Goal: Transaction & Acquisition: Purchase product/service

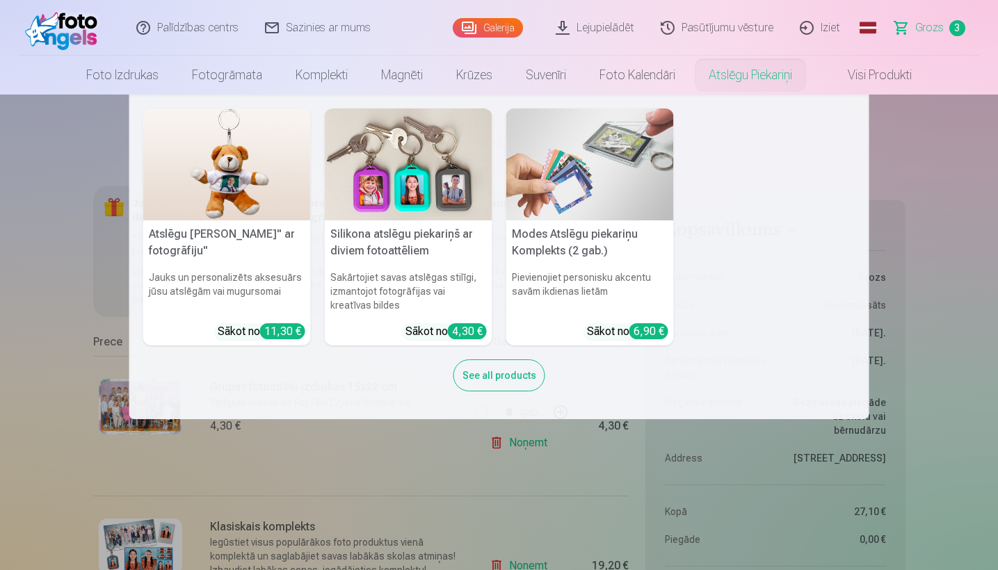
click at [39, 248] on nav "Atslēgu piekariņš Lācītis" ar fotogrāfiju" Jauks un personalizēts aksesuārs jūs…" at bounding box center [499, 257] width 998 height 325
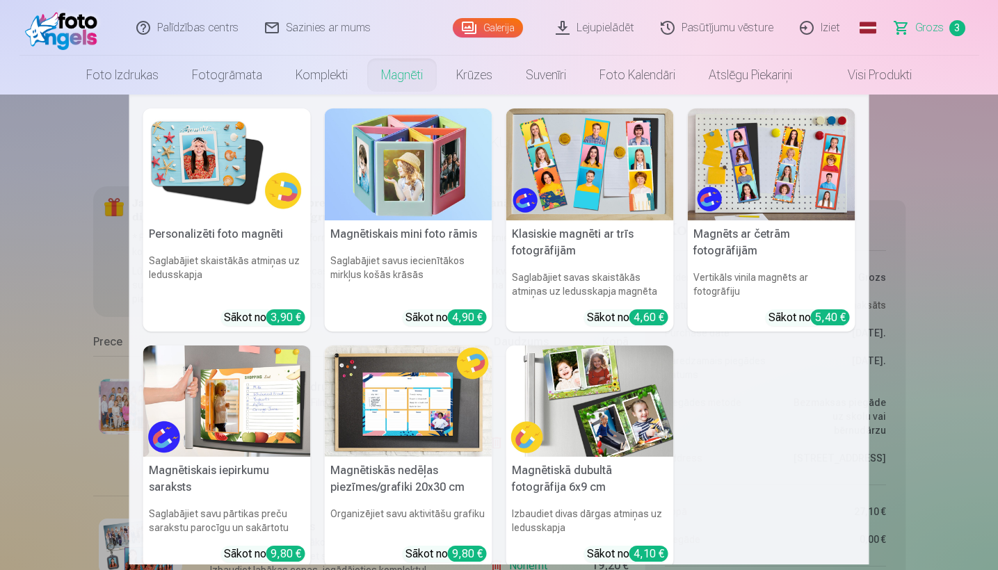
click at [547, 158] on img at bounding box center [590, 165] width 168 height 112
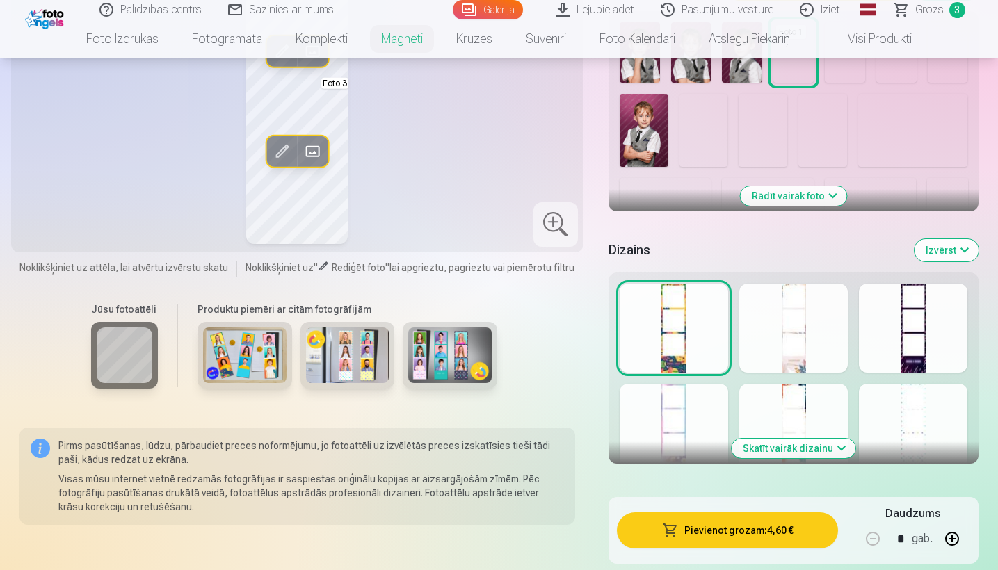
scroll to position [566, 0]
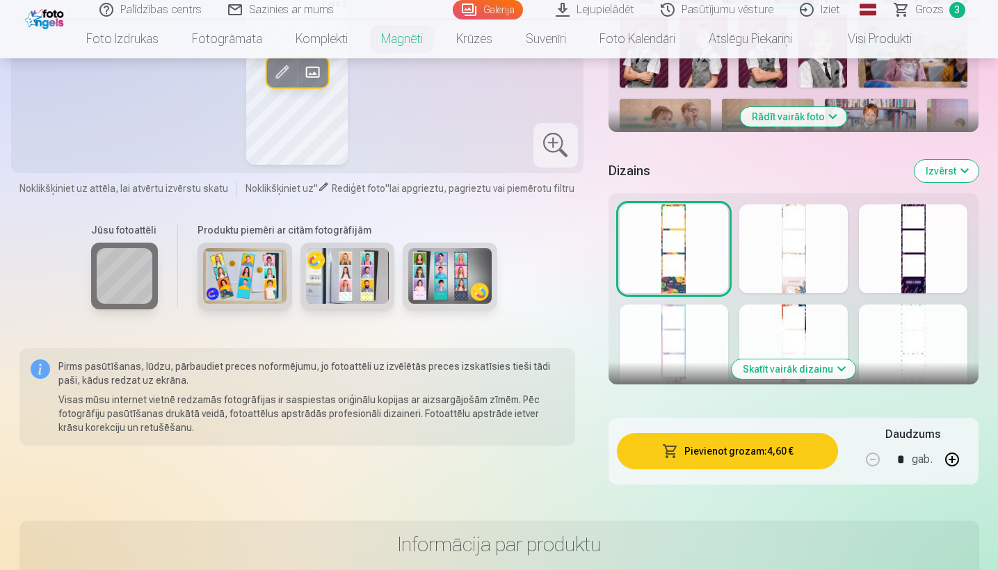
click at [784, 339] on div at bounding box center [793, 349] width 109 height 89
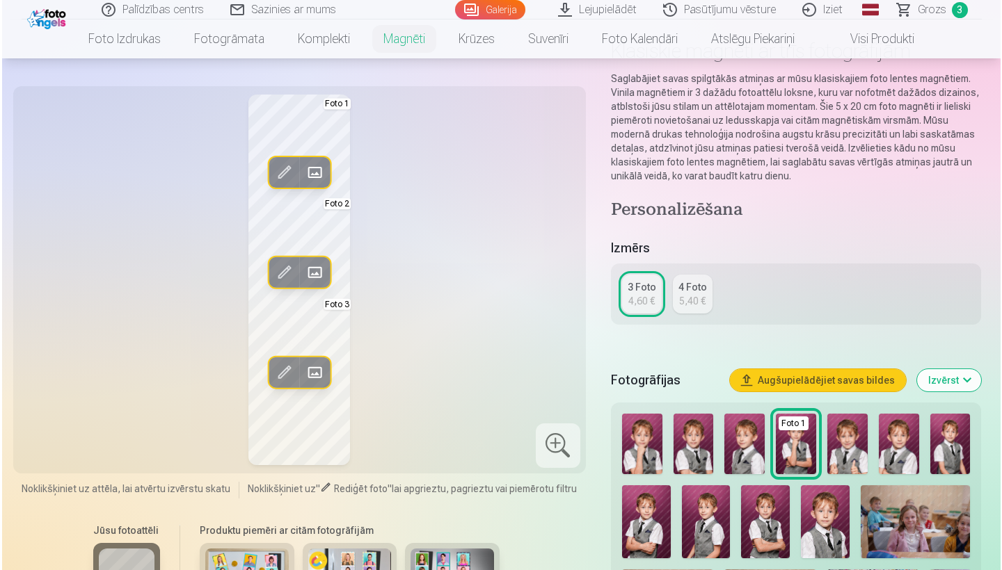
scroll to position [116, 0]
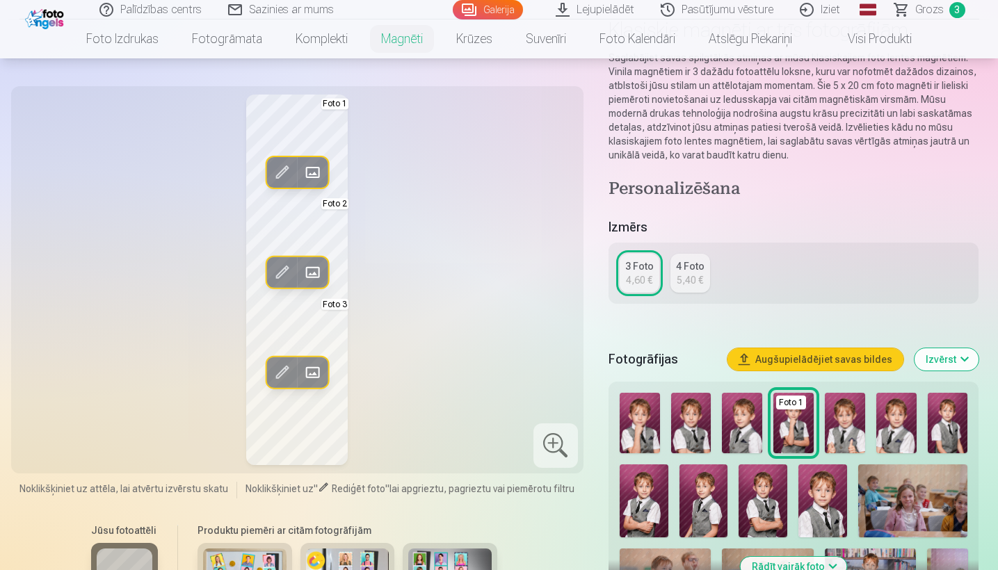
click at [697, 433] on img at bounding box center [691, 423] width 40 height 61
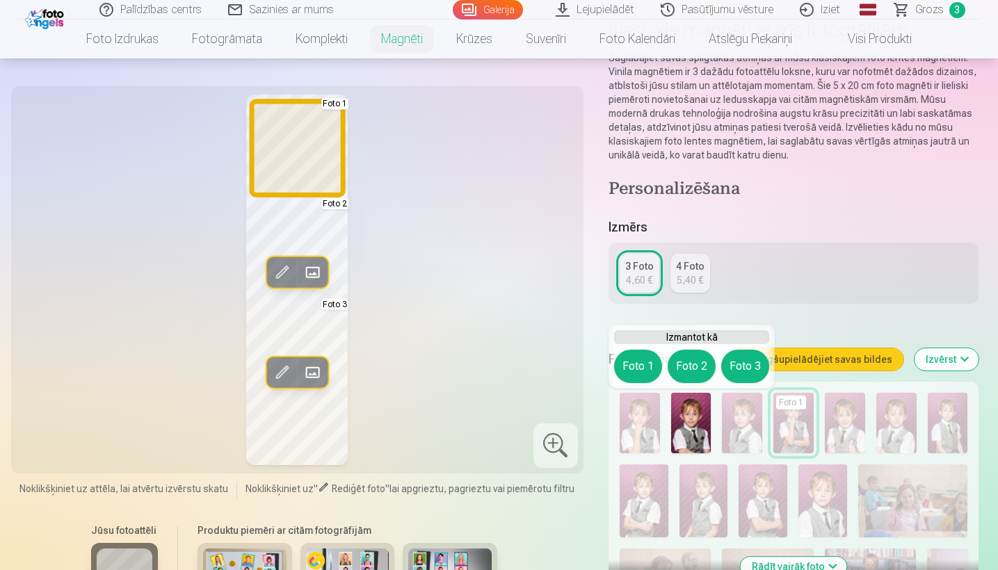
click at [641, 364] on button "Foto 1" at bounding box center [638, 366] width 48 height 33
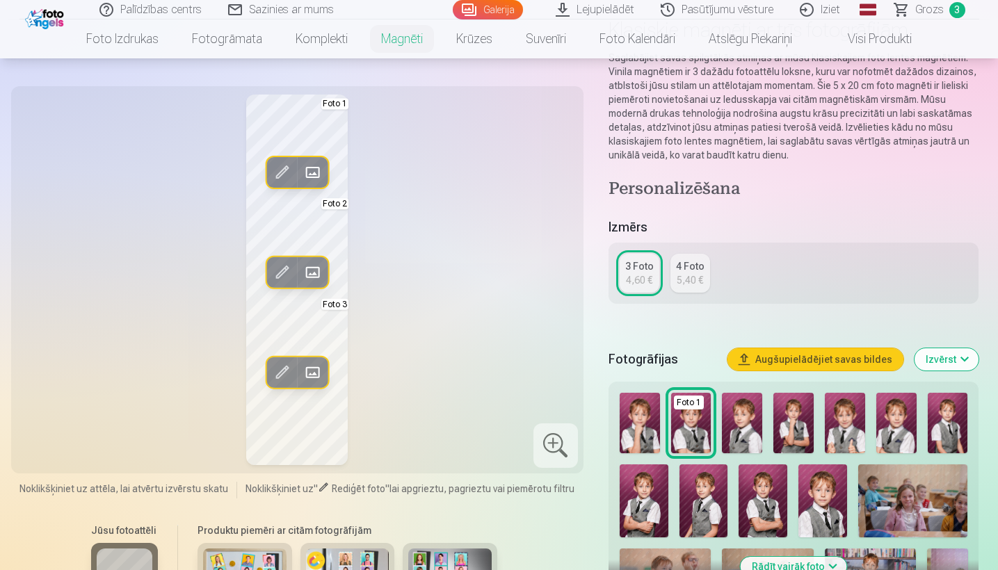
click at [836, 423] on img at bounding box center [845, 423] width 40 height 61
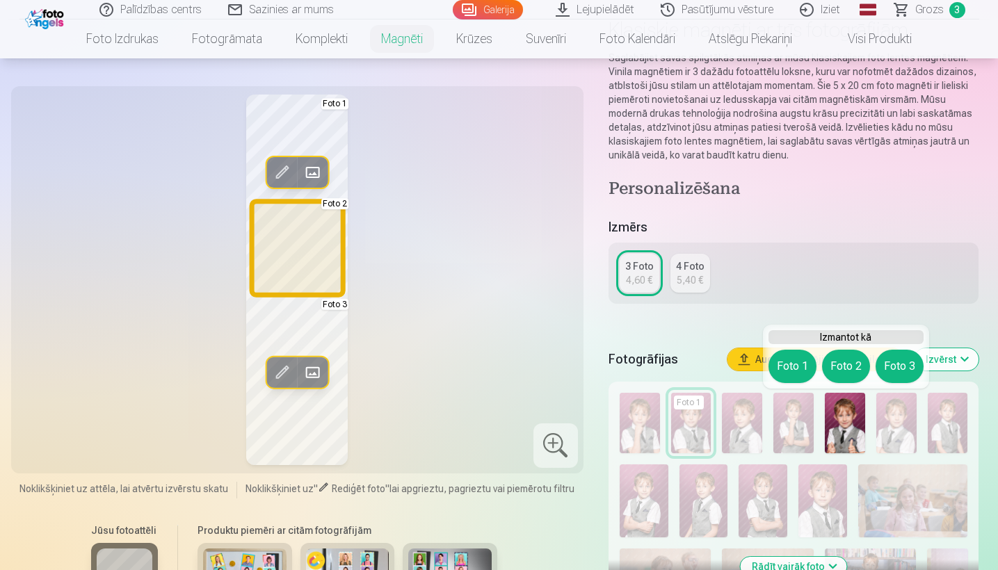
click at [846, 369] on button "Foto 2" at bounding box center [846, 366] width 48 height 33
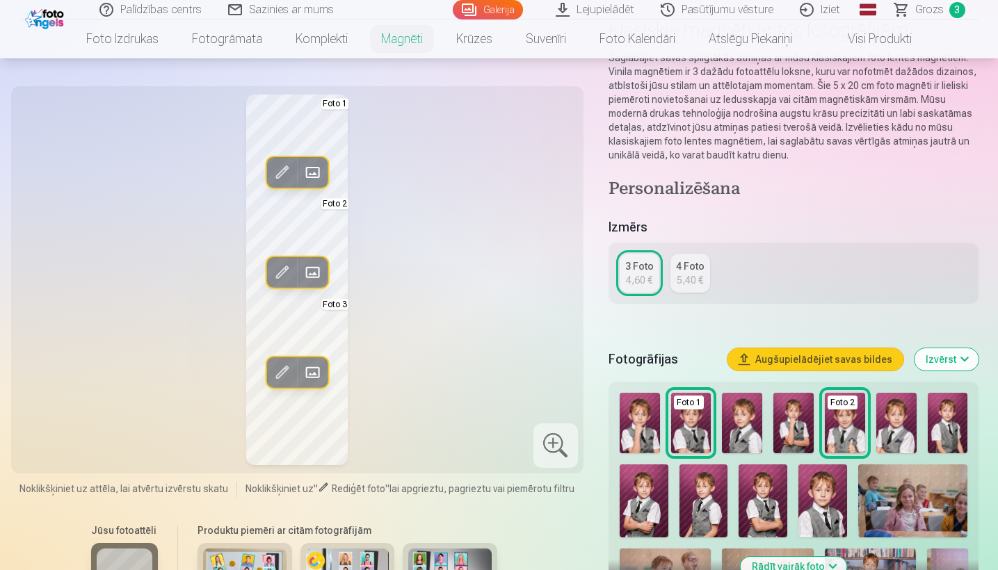
click at [287, 273] on span at bounding box center [282, 273] width 22 height 22
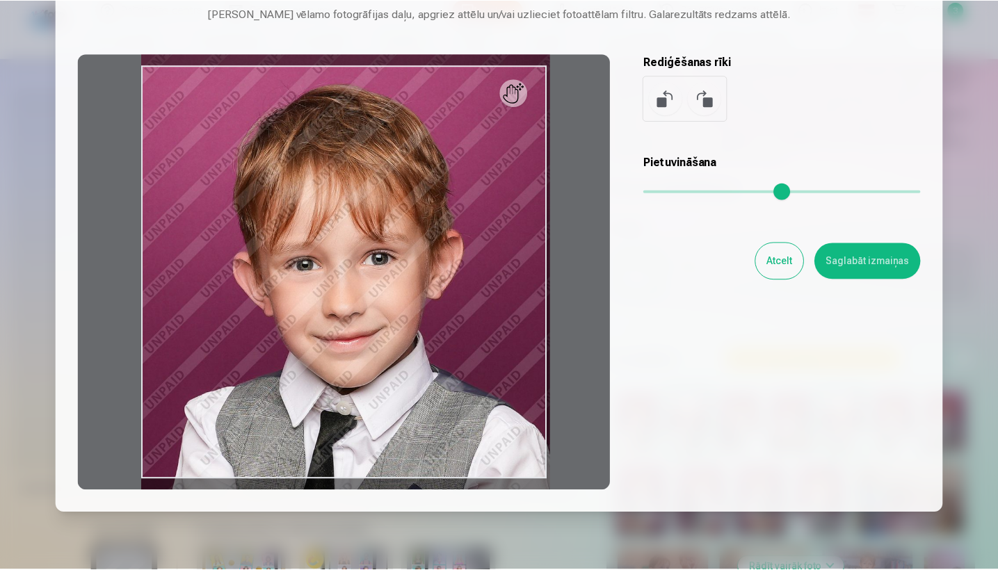
scroll to position [86, 0]
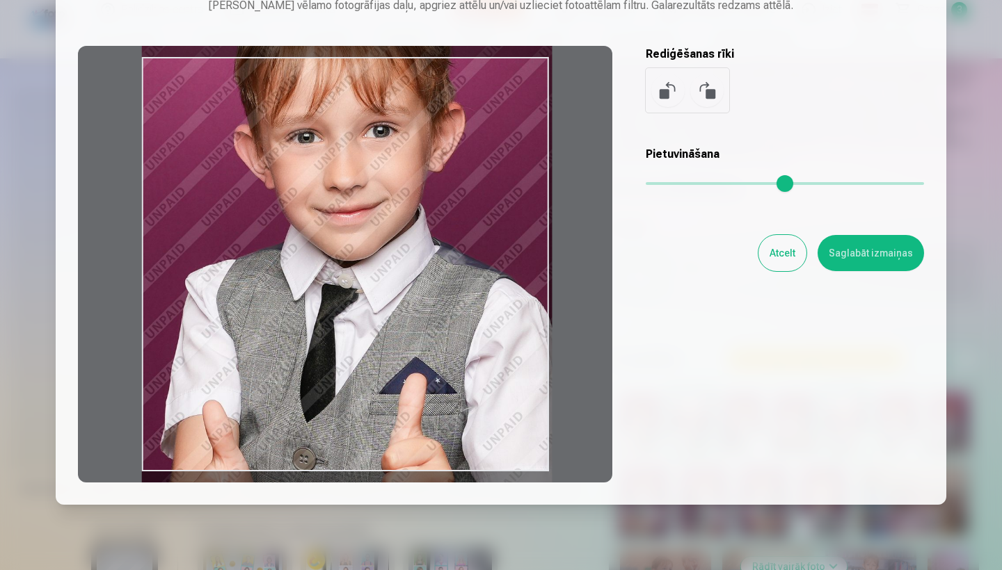
drag, startPoint x: 413, startPoint y: 325, endPoint x: 417, endPoint y: 209, distance: 116.2
click at [420, 209] on div at bounding box center [345, 264] width 534 height 437
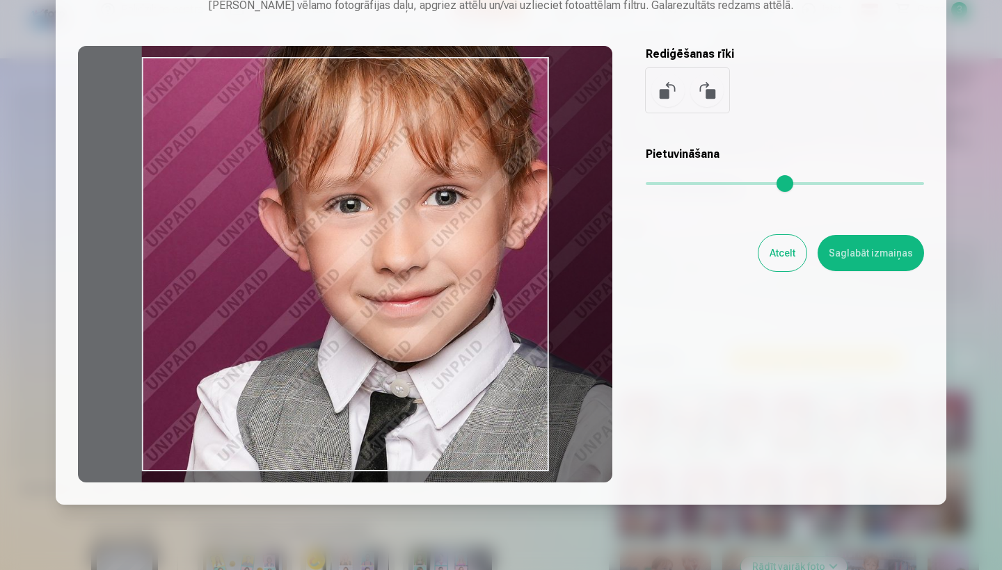
type input "*"
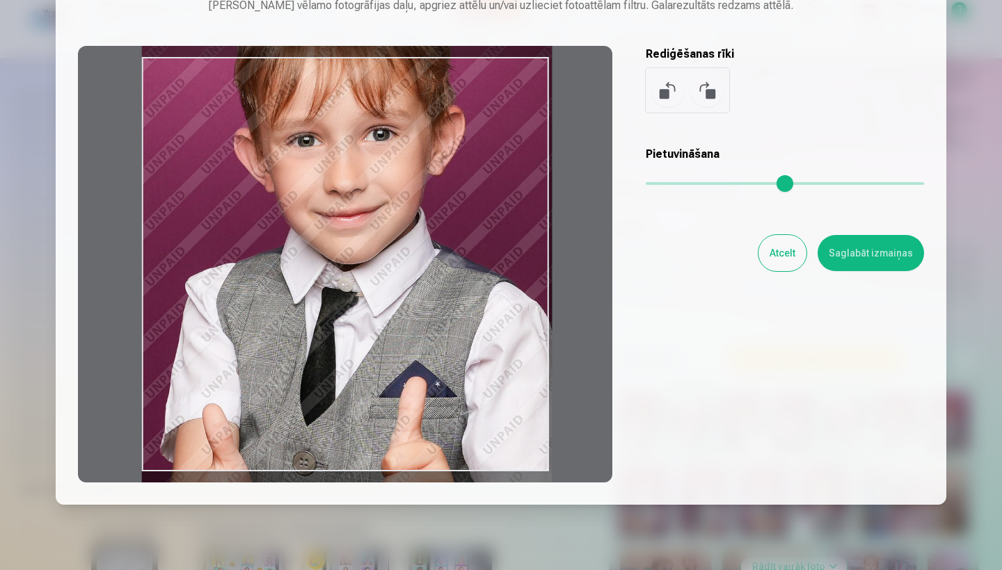
drag, startPoint x: 654, startPoint y: 179, endPoint x: 524, endPoint y: 169, distance: 130.4
click at [524, 169] on div "Rediģēt fotoattēlu Pietuvini vēlamo fotogrāfijas daļu, apgriez attēlu un/vai uz…" at bounding box center [501, 223] width 846 height 519
click at [779, 258] on button "Atcelt" at bounding box center [782, 253] width 48 height 36
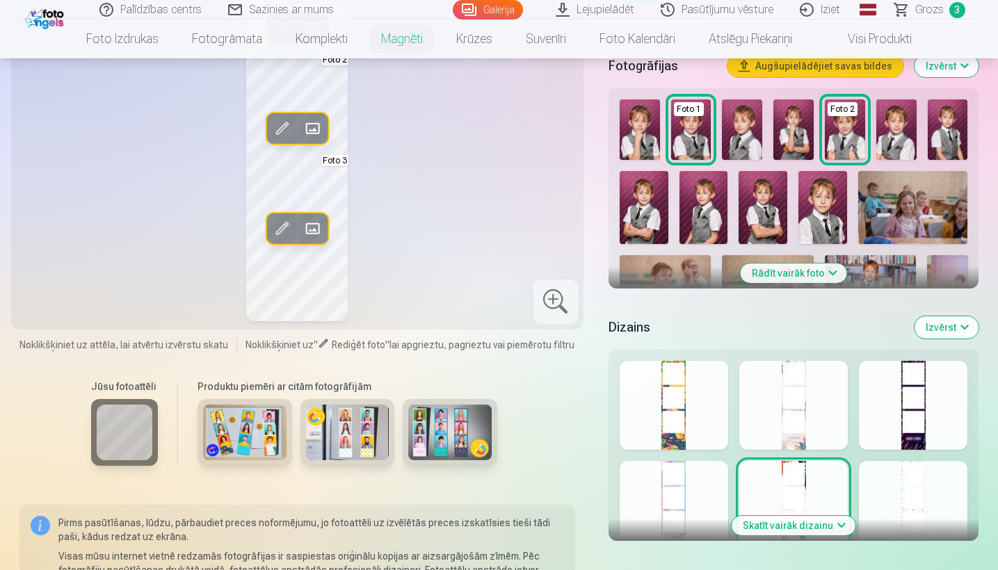
scroll to position [409, 0]
click at [826, 276] on button "Rādīt vairāk foto" at bounding box center [794, 273] width 106 height 19
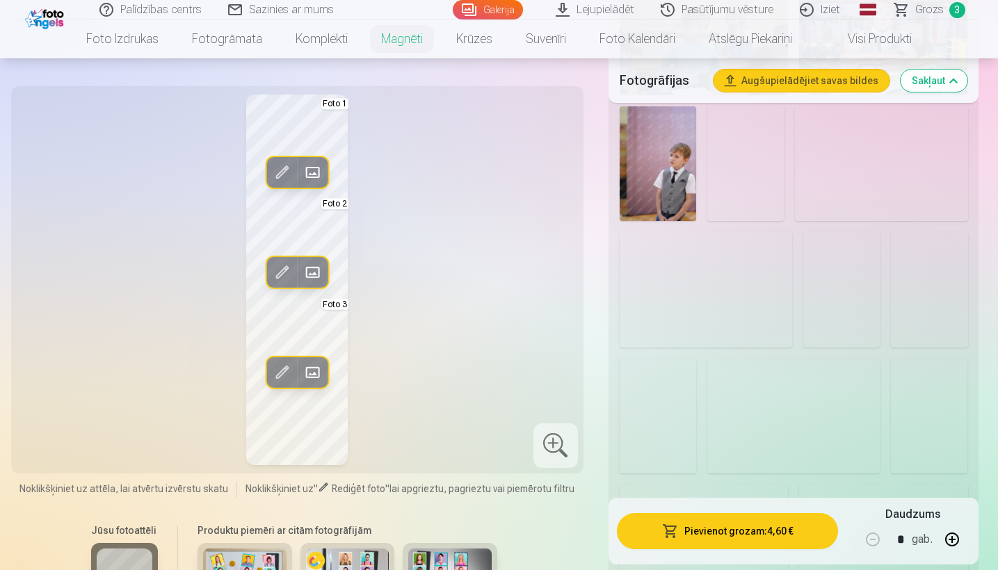
scroll to position [1087, 0]
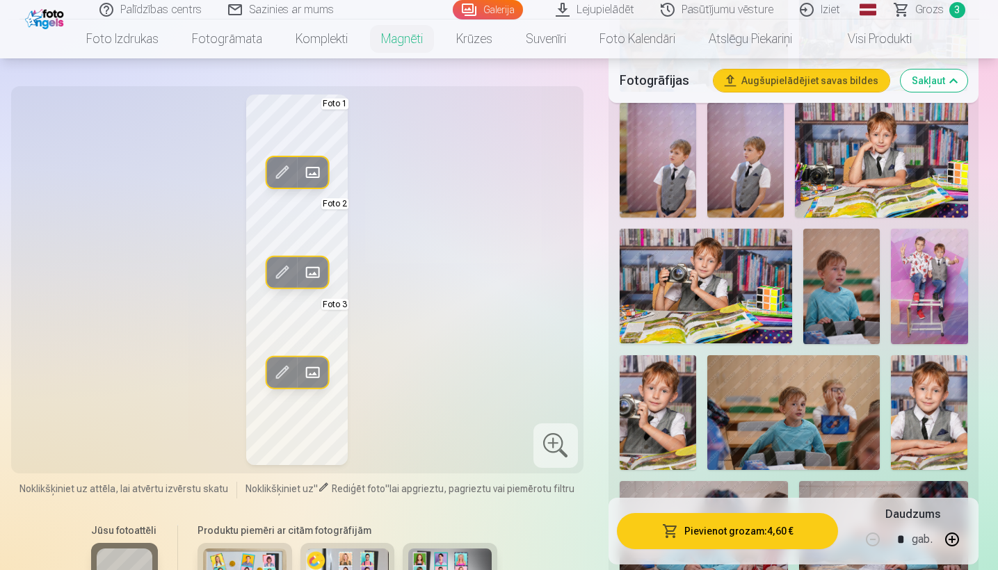
click at [716, 296] on img at bounding box center [706, 286] width 173 height 115
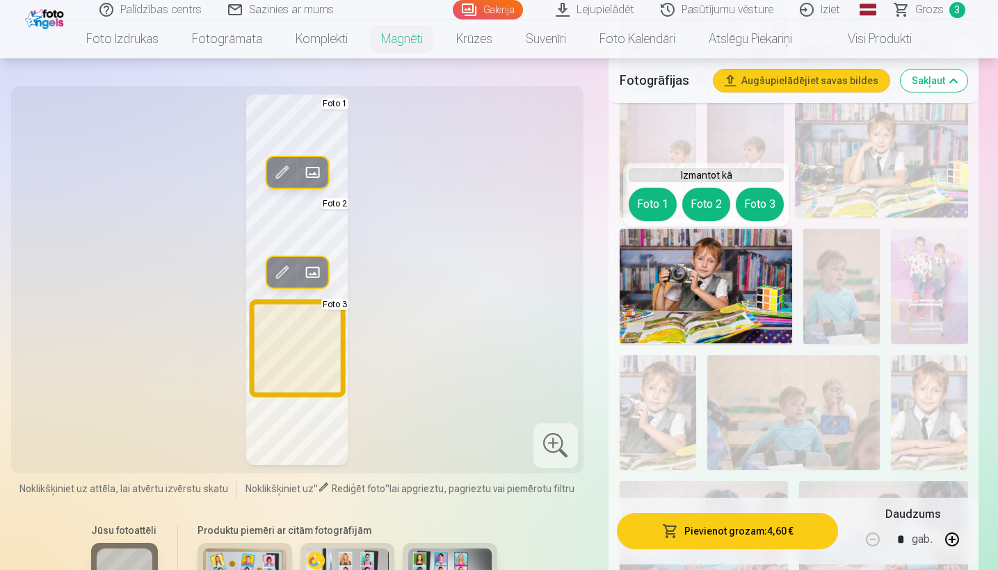
click at [754, 213] on button "Foto 3" at bounding box center [760, 204] width 48 height 33
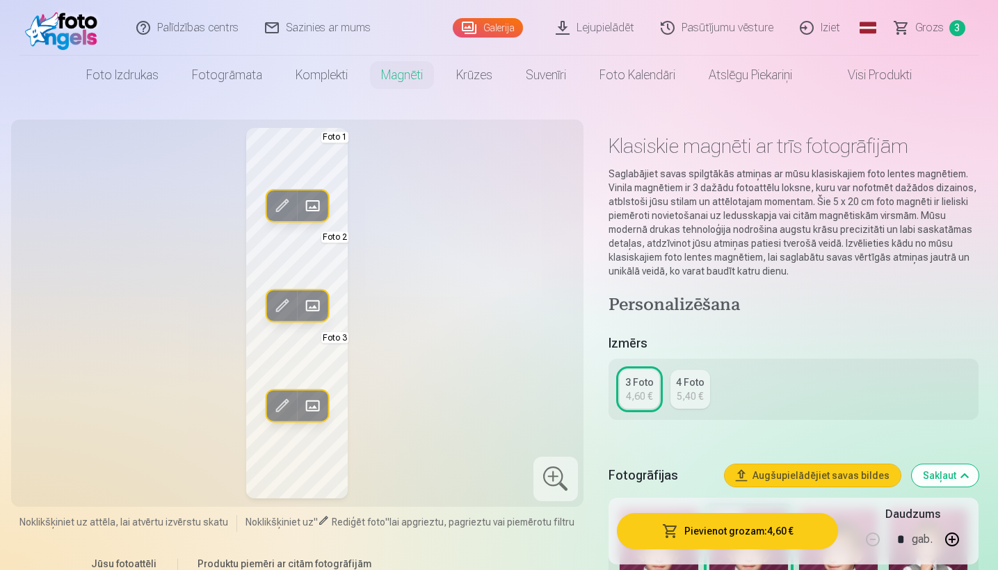
scroll to position [0, 0]
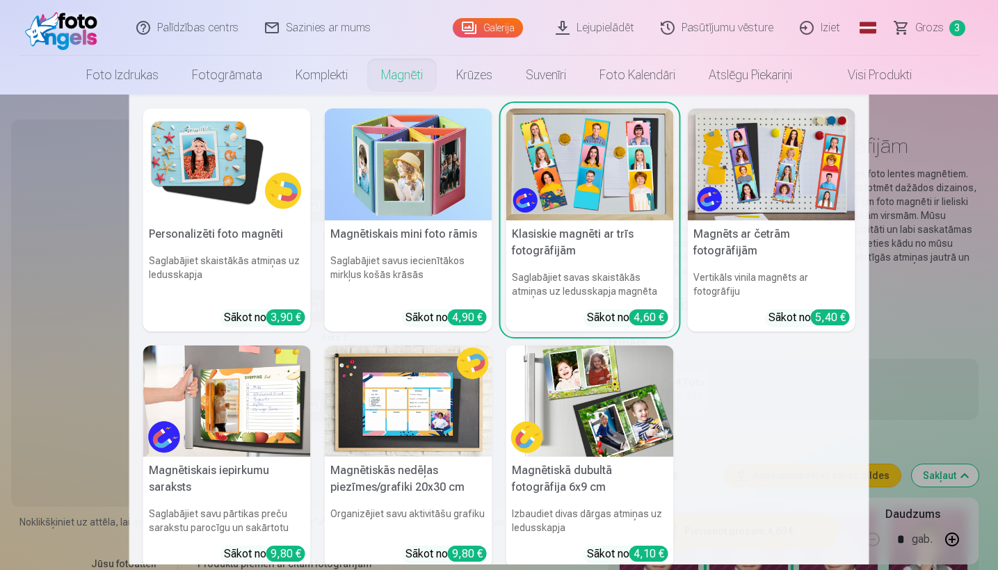
click at [400, 85] on link "Magnēti" at bounding box center [401, 75] width 75 height 39
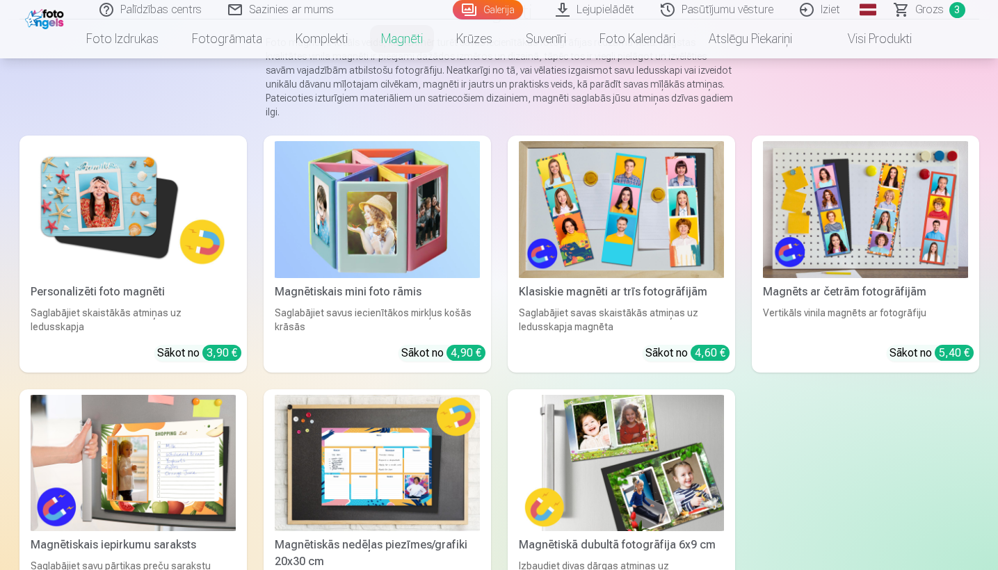
scroll to position [226, 0]
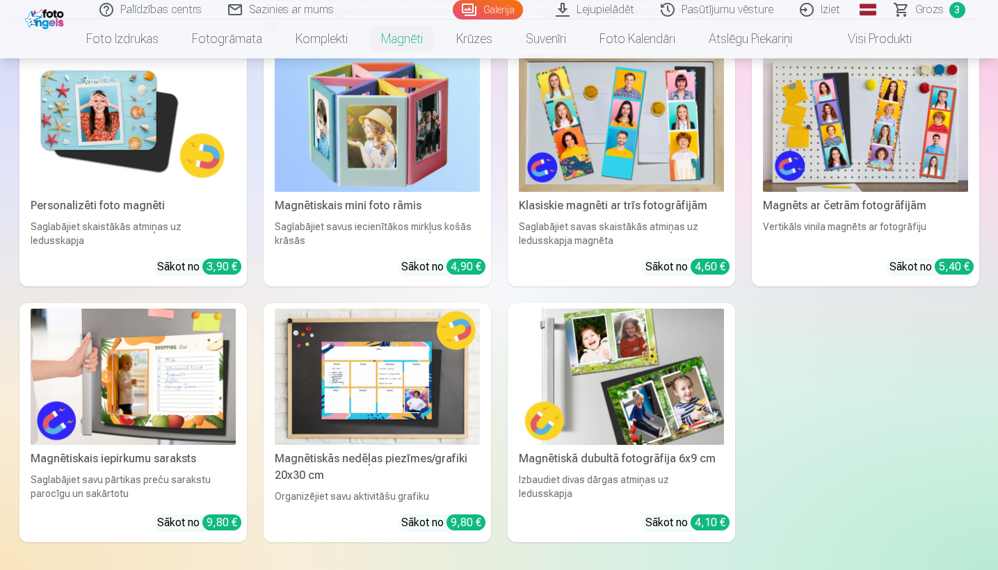
click at [618, 369] on img at bounding box center [621, 377] width 205 height 137
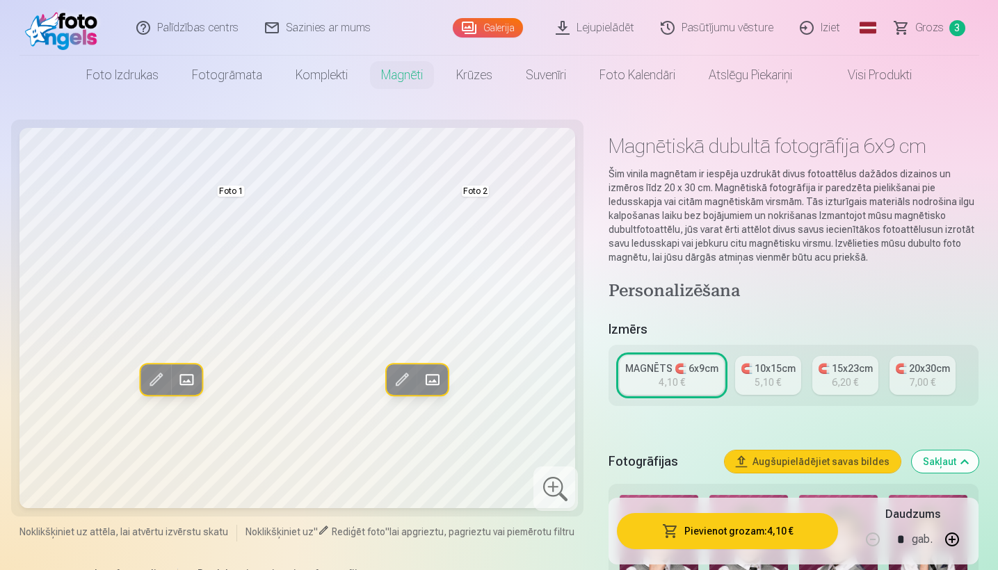
click at [650, 385] on link "MAGNĒTS 🧲 6x9cm 4,10 €" at bounding box center [672, 375] width 104 height 39
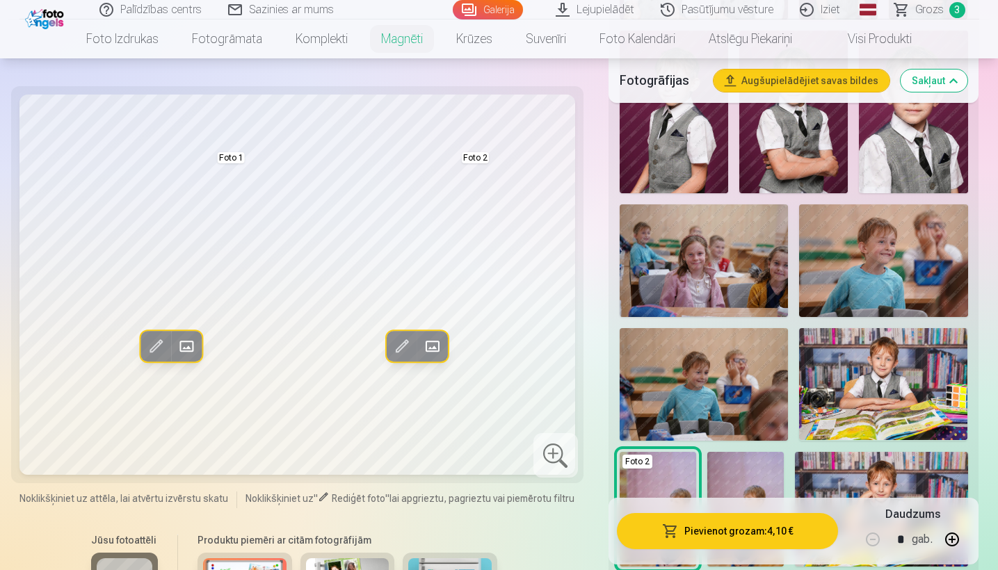
scroll to position [730, 0]
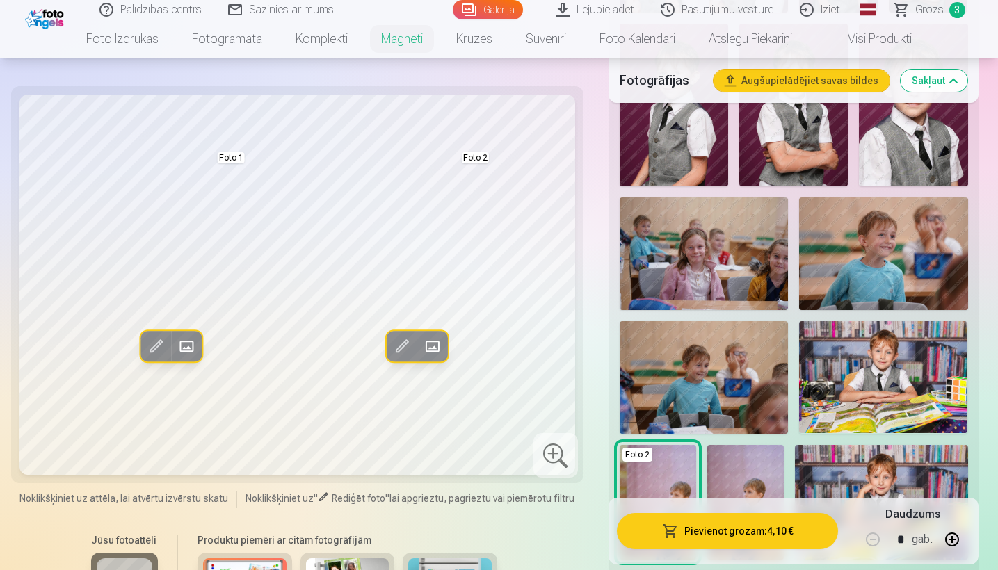
click at [527, 494] on span "lai apgrieztu, pagrieztu vai piemērotu filtru" at bounding box center [482, 498] width 185 height 11
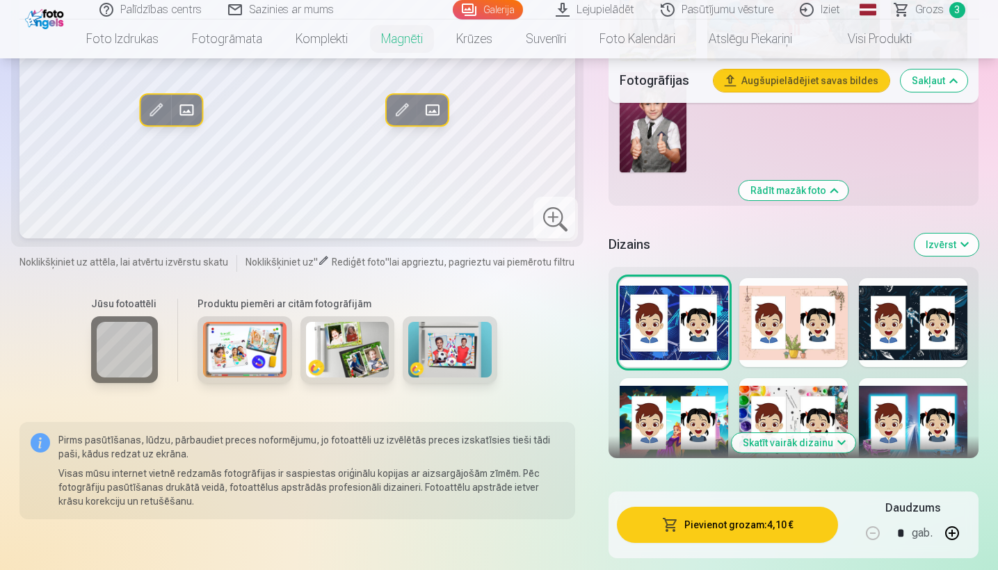
scroll to position [1733, 0]
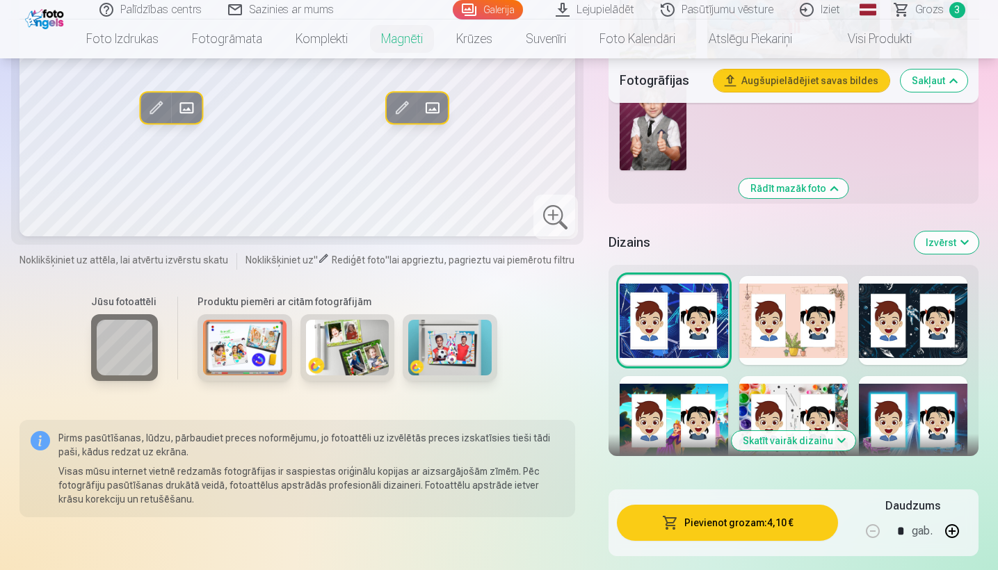
click at [779, 440] on button "Skatīt vairāk dizainu" at bounding box center [794, 440] width 124 height 19
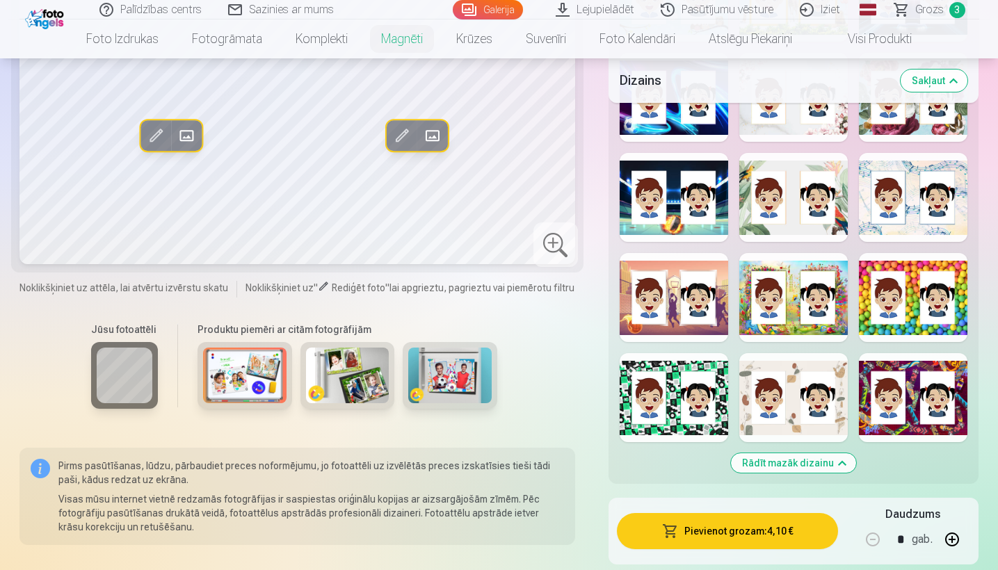
scroll to position [2560, 0]
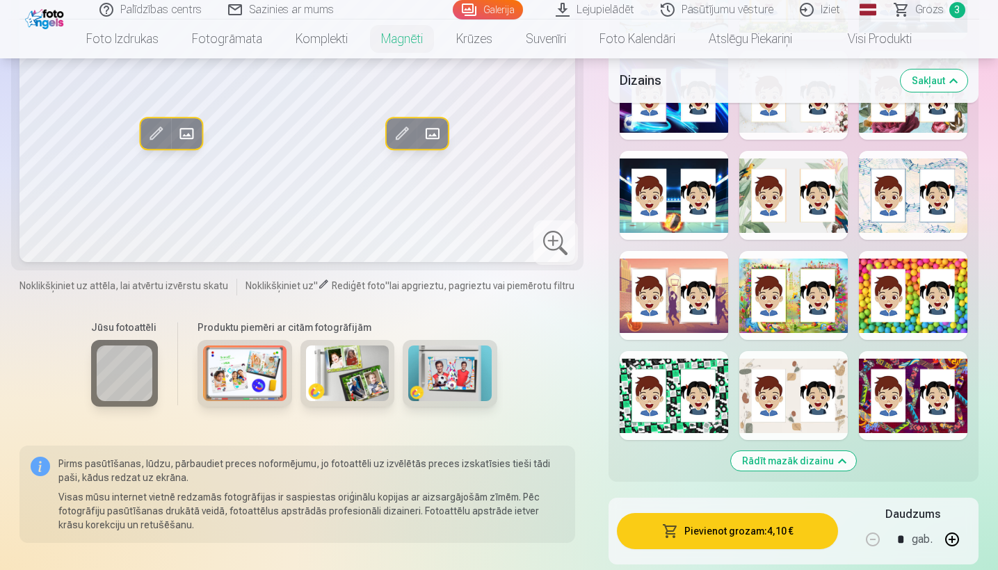
click at [899, 309] on div at bounding box center [913, 295] width 109 height 89
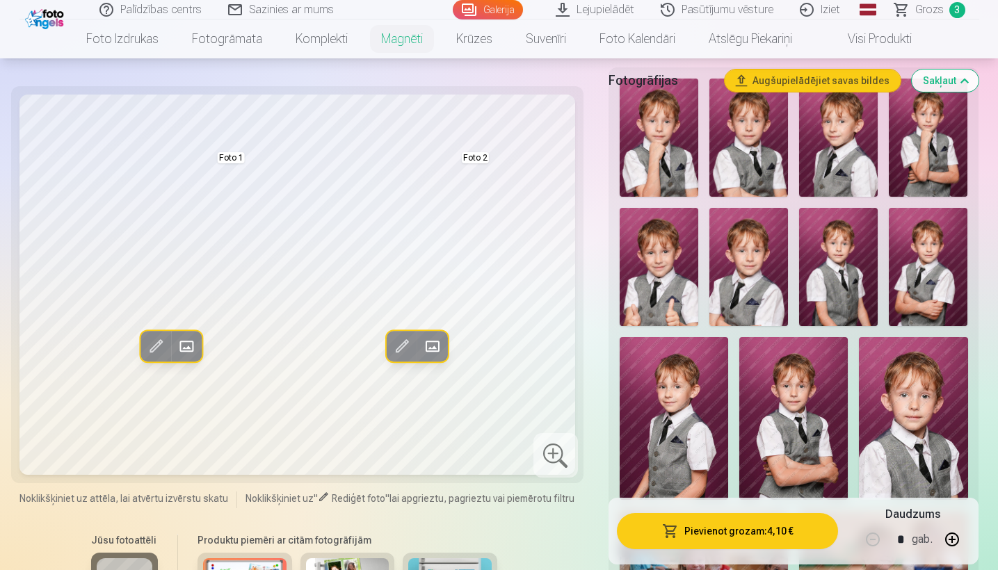
scroll to position [282, 0]
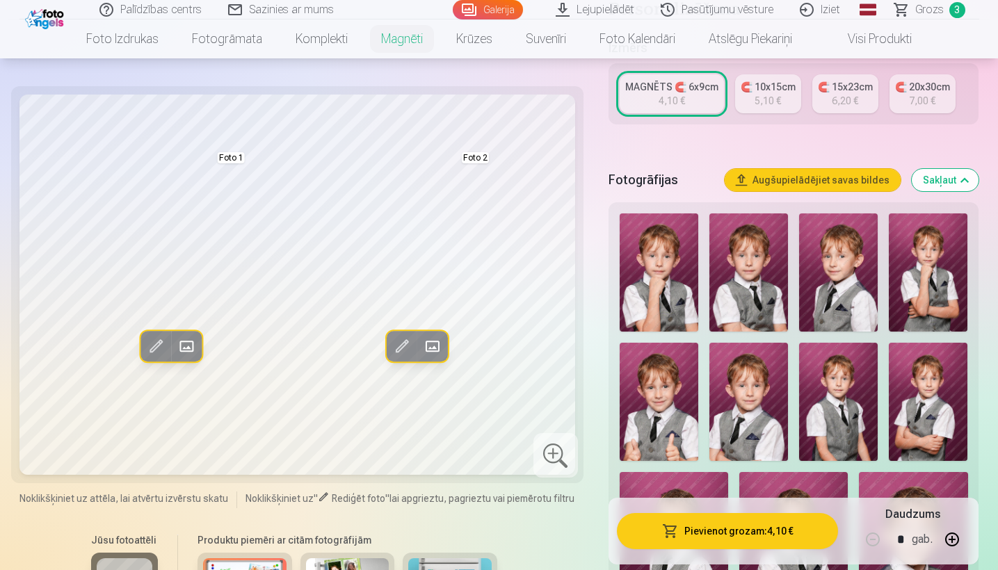
click at [673, 406] on img at bounding box center [659, 402] width 79 height 118
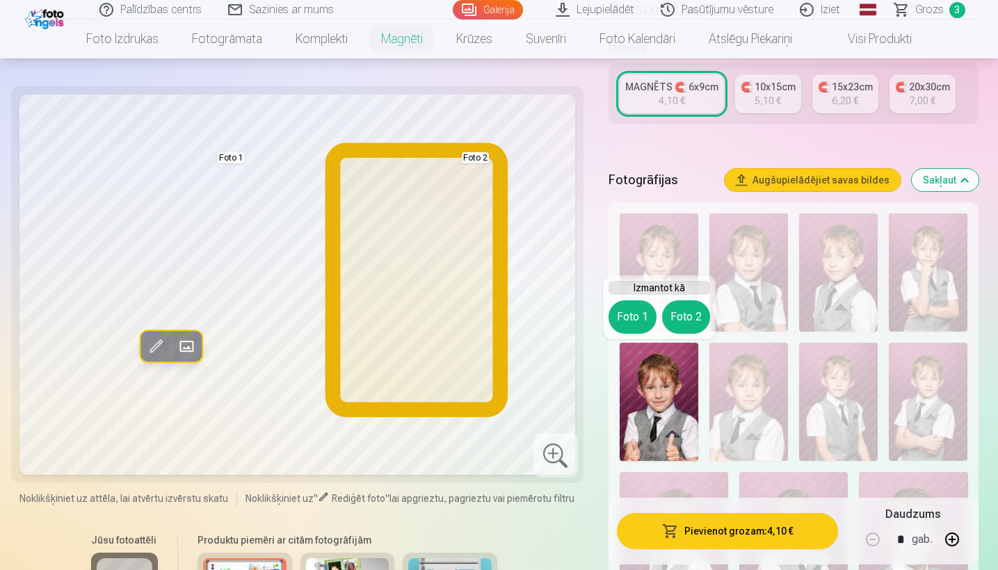
click at [691, 320] on button "Foto 2" at bounding box center [686, 316] width 48 height 33
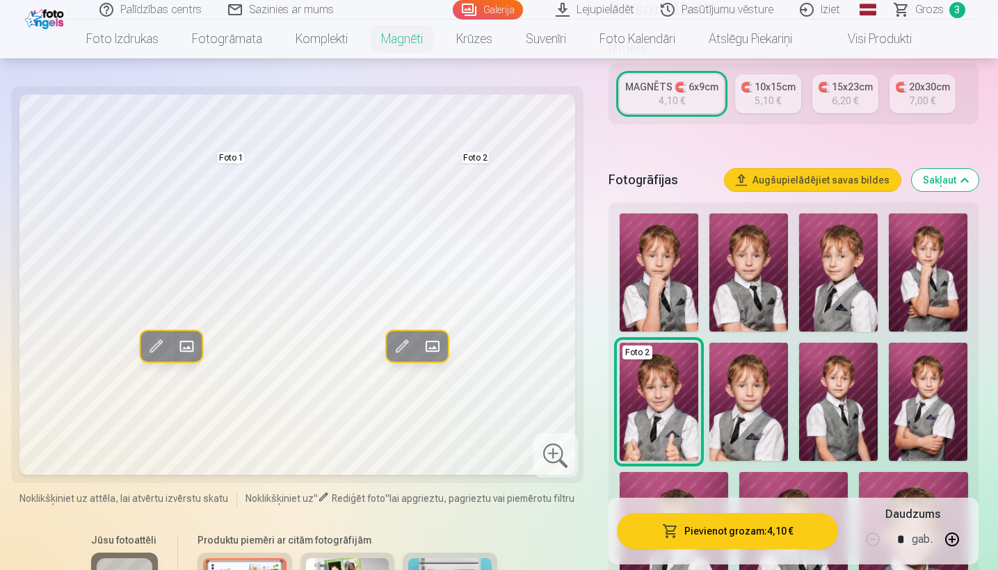
click at [409, 346] on span at bounding box center [401, 347] width 22 height 22
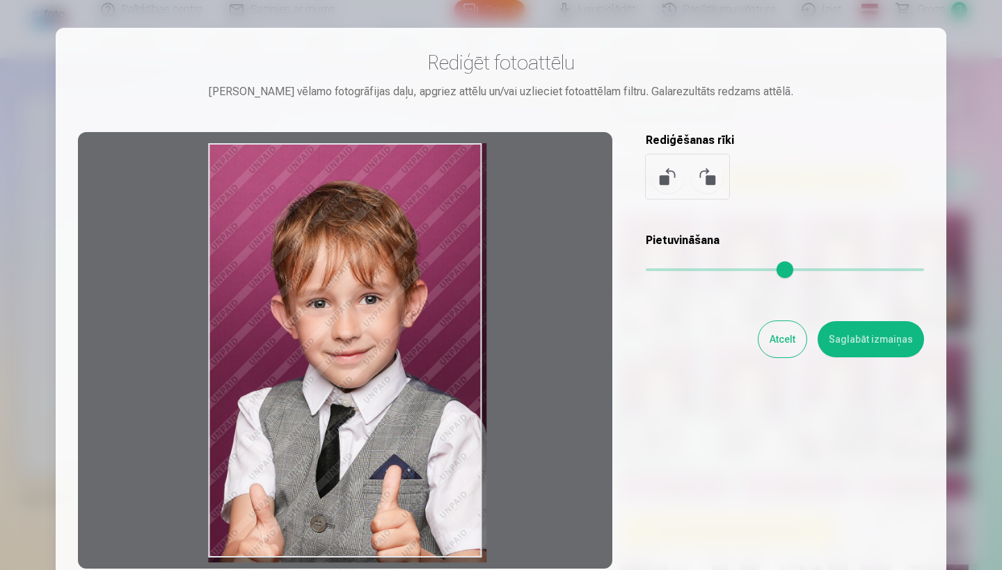
drag, startPoint x: 395, startPoint y: 368, endPoint x: 399, endPoint y: 334, distance: 34.3
click at [400, 334] on div at bounding box center [345, 350] width 534 height 437
click at [861, 350] on button "Saglabāt izmaiņas" at bounding box center [870, 339] width 106 height 36
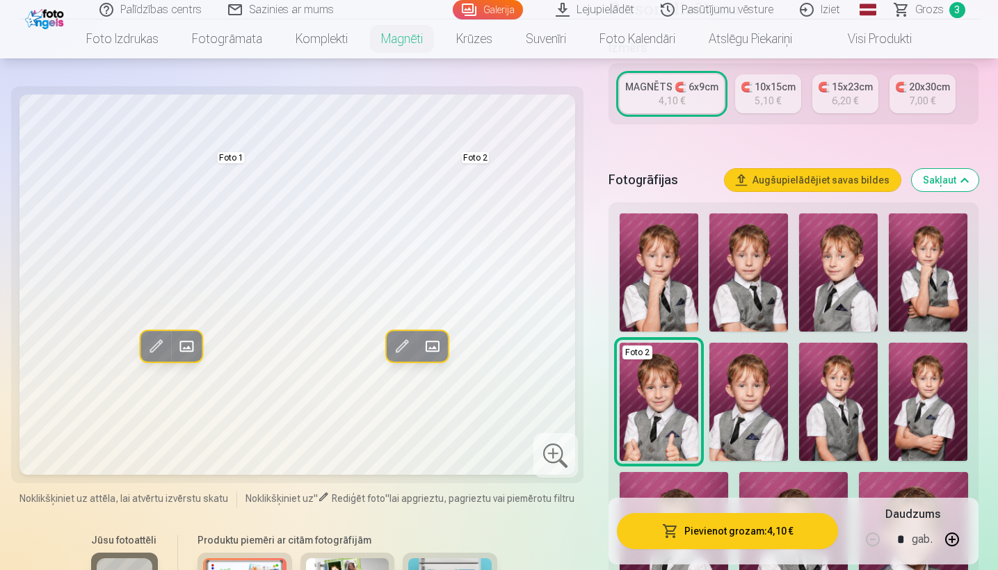
click at [934, 307] on img at bounding box center [928, 273] width 79 height 118
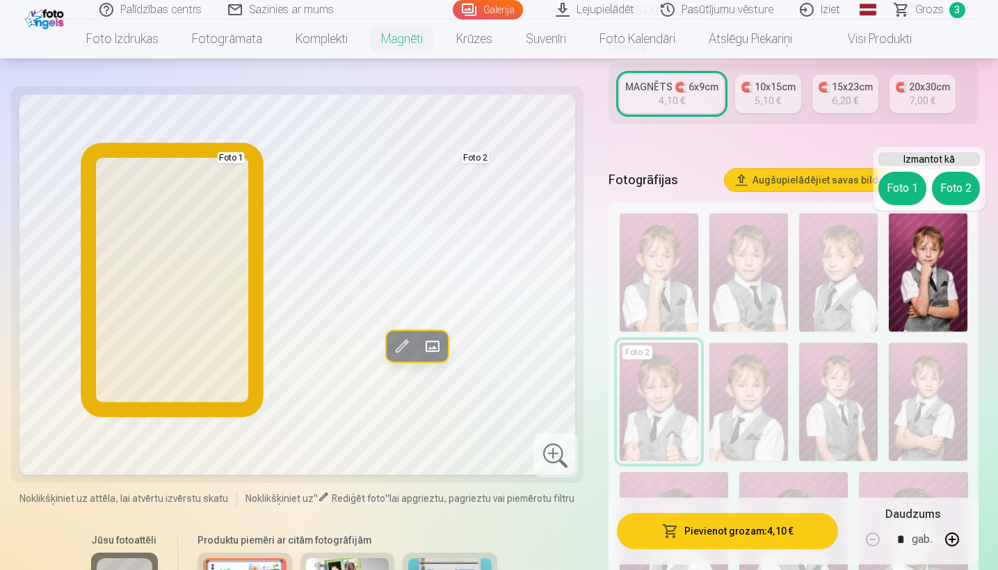
click at [909, 190] on button "Foto 1" at bounding box center [903, 188] width 48 height 33
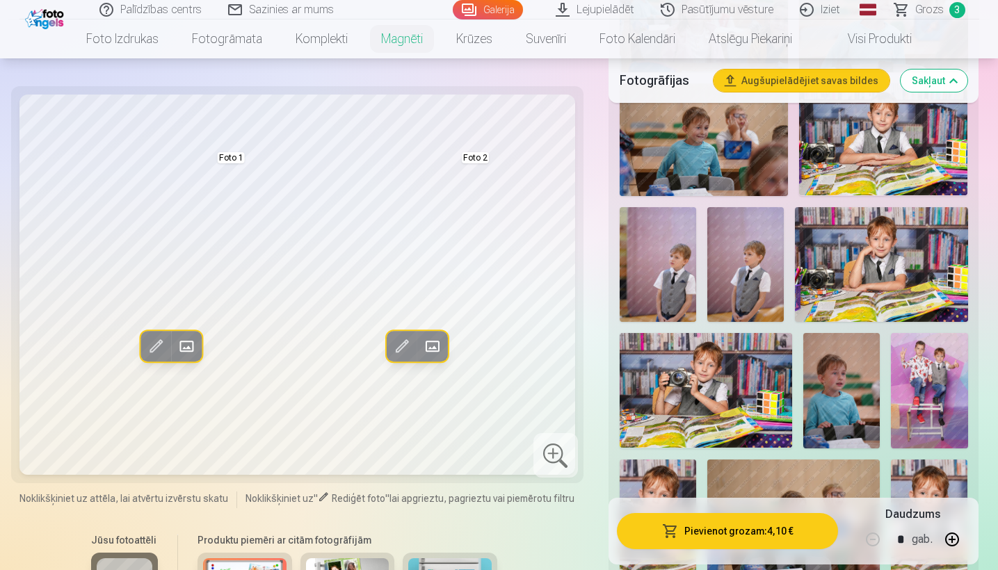
scroll to position [977, 0]
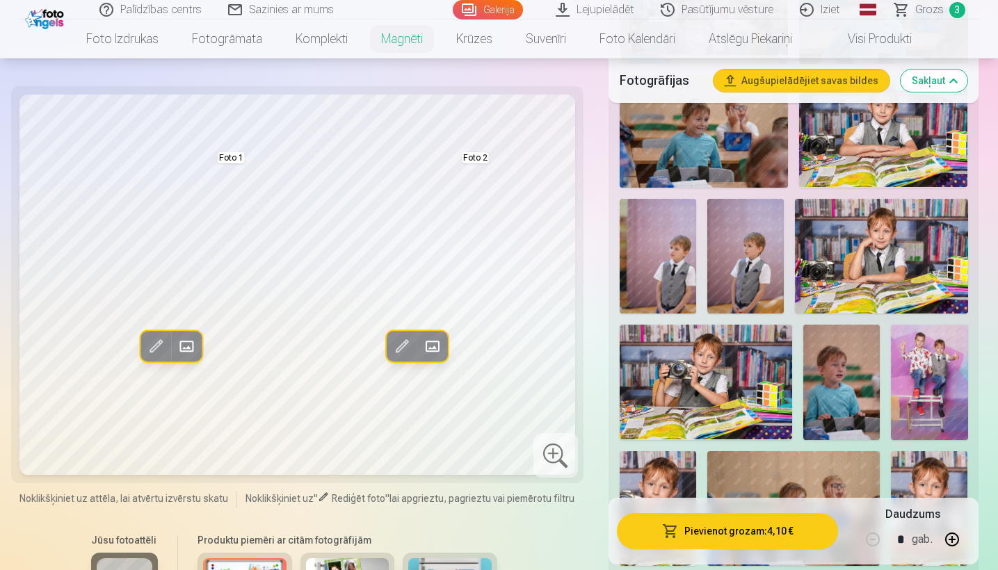
click at [895, 271] on img at bounding box center [881, 256] width 173 height 115
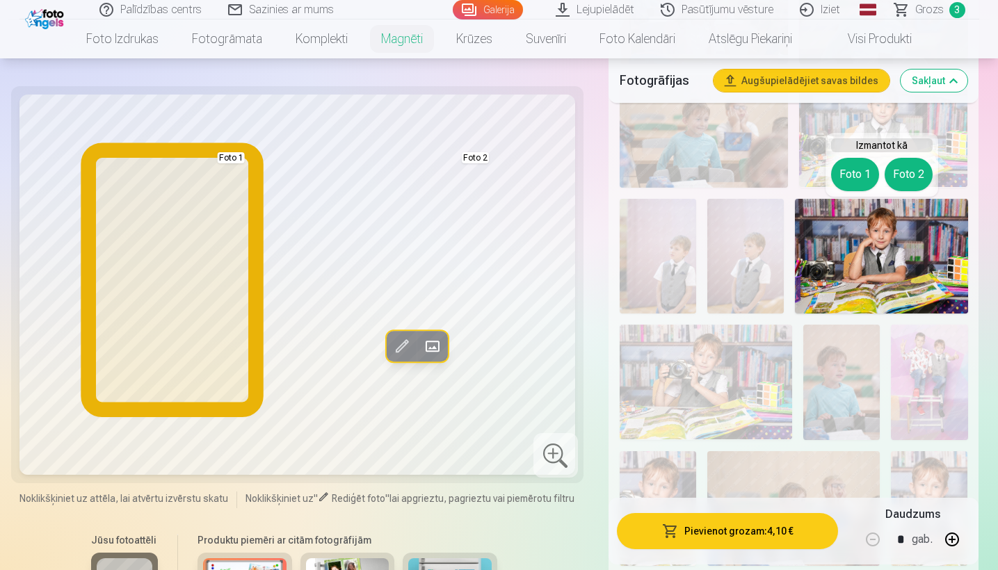
click at [851, 183] on button "Foto 1" at bounding box center [855, 174] width 48 height 33
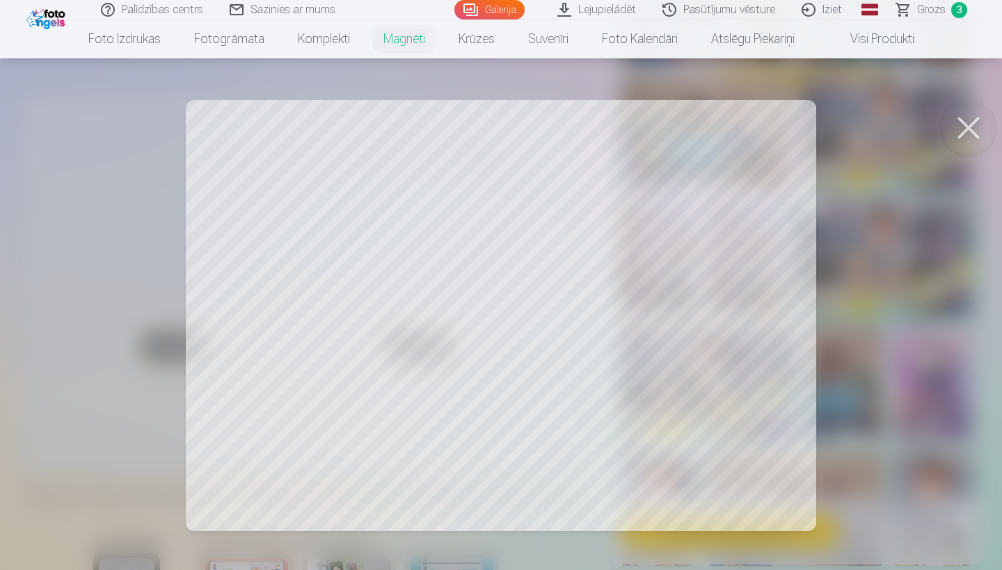
click at [306, 369] on div at bounding box center [501, 285] width 1002 height 570
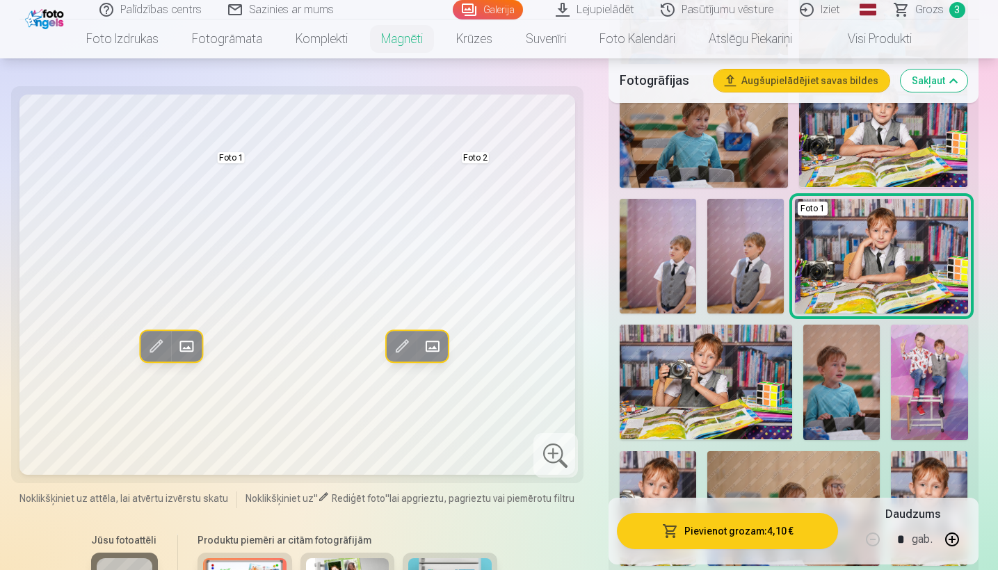
click at [151, 348] on span at bounding box center [156, 347] width 22 height 22
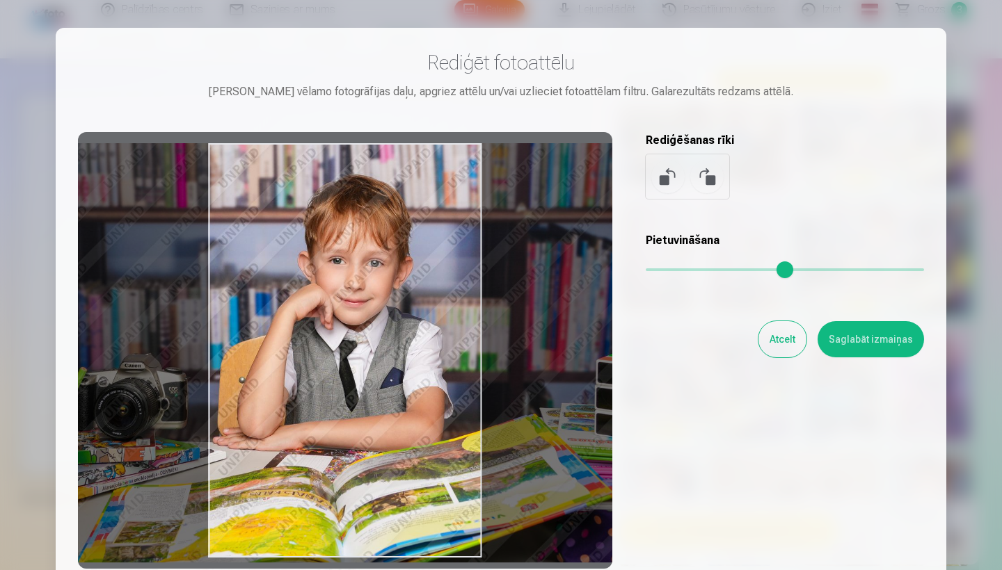
drag, startPoint x: 283, startPoint y: 344, endPoint x: 294, endPoint y: 347, distance: 10.8
click at [294, 347] on div at bounding box center [345, 350] width 534 height 437
click at [866, 337] on button "Saglabāt izmaiņas" at bounding box center [870, 339] width 106 height 36
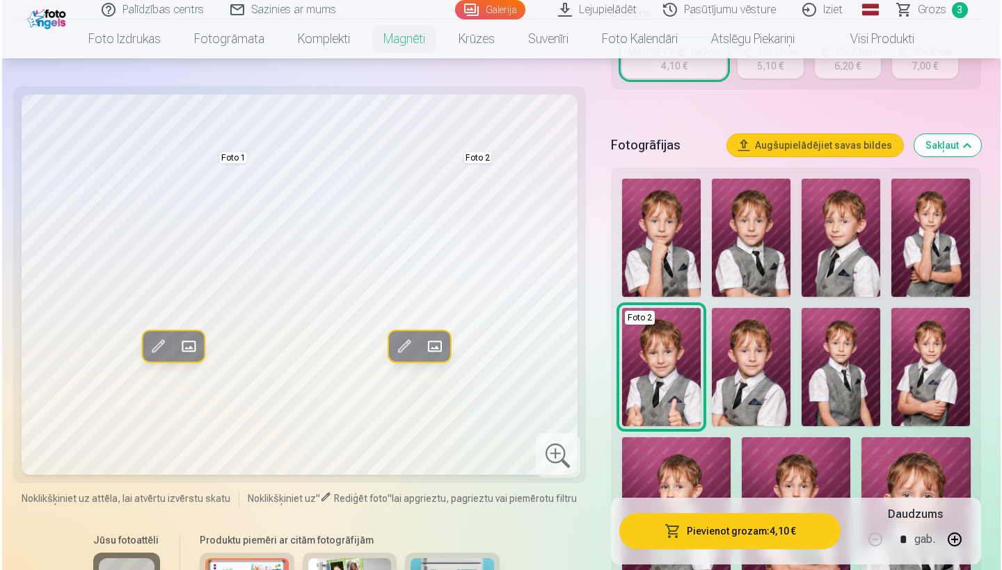
scroll to position [316, 0]
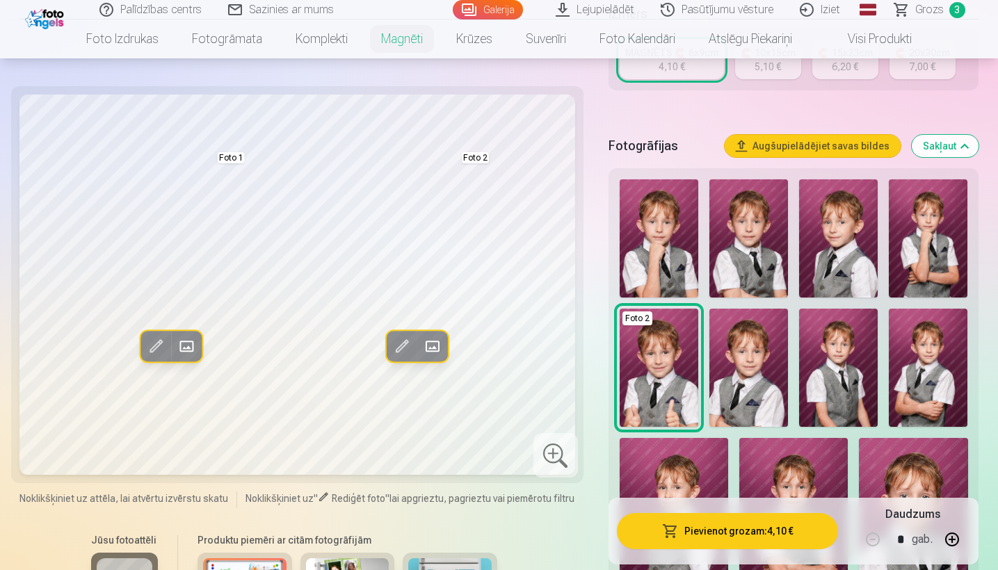
click at [768, 141] on button "Augšupielādējiet savas bildes" at bounding box center [813, 146] width 176 height 22
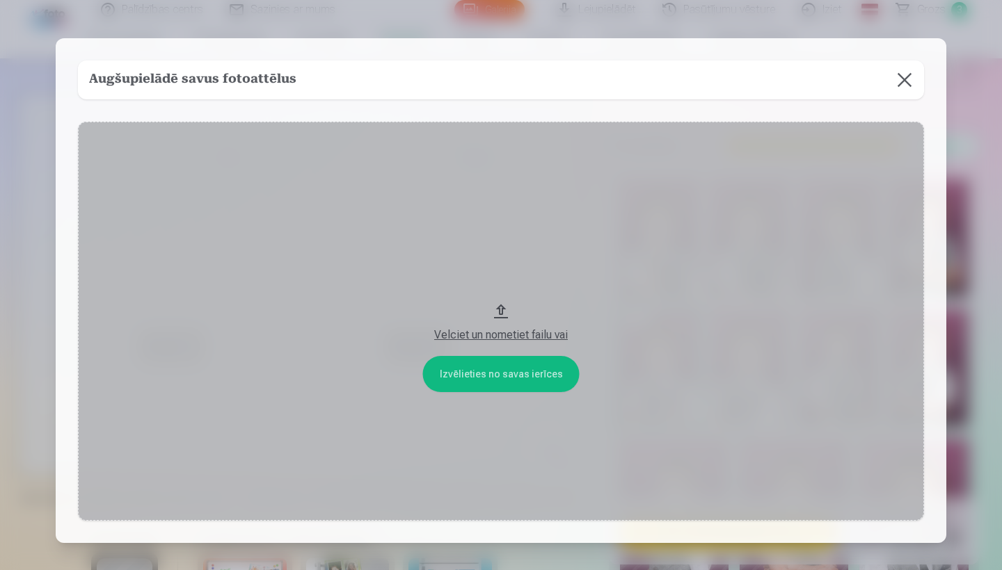
click at [492, 374] on button "Velciet un nometiet failu vai" at bounding box center [501, 321] width 846 height 399
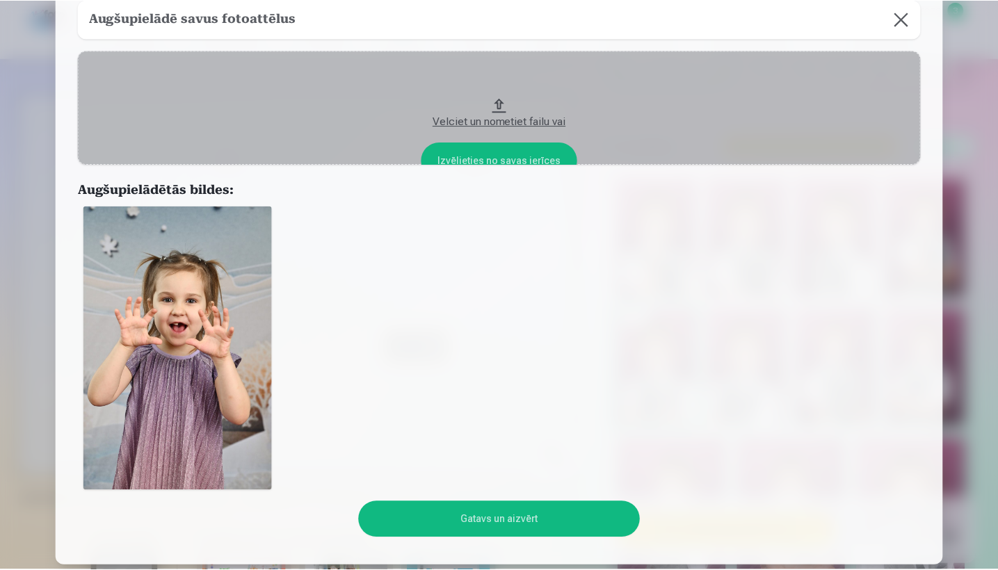
scroll to position [168, 0]
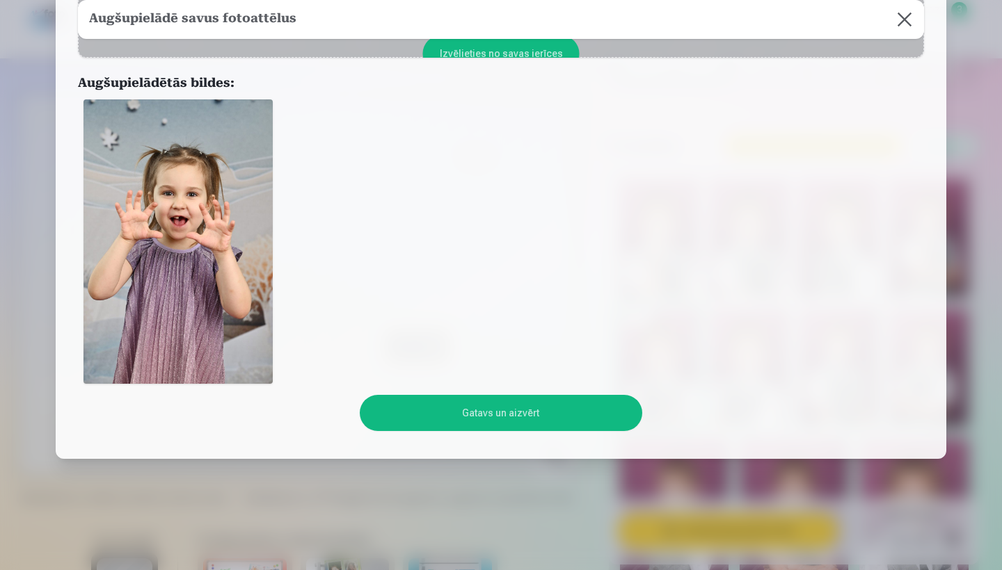
click at [457, 411] on button "Gatavs un aizvērt" at bounding box center [501, 413] width 282 height 36
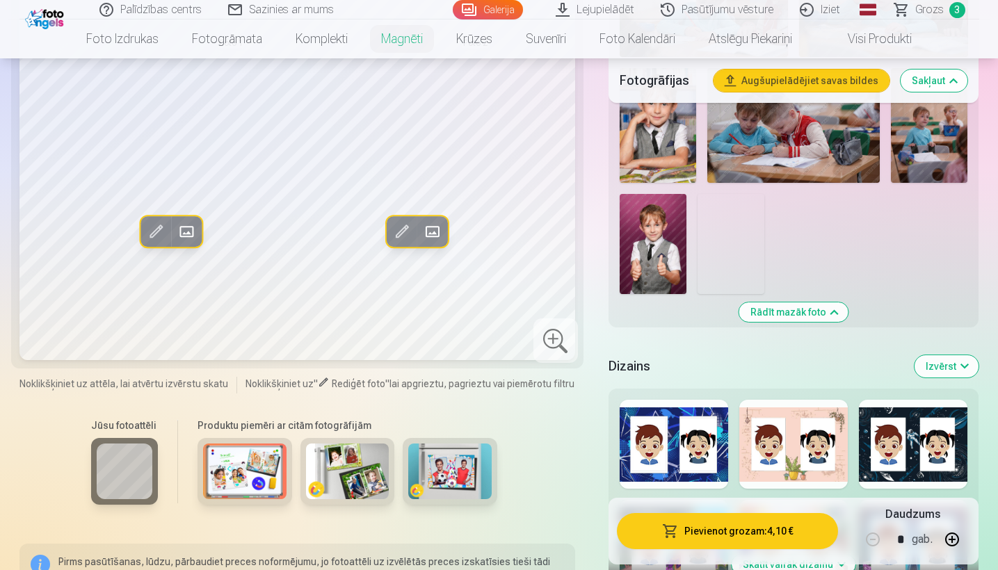
scroll to position [1606, 0]
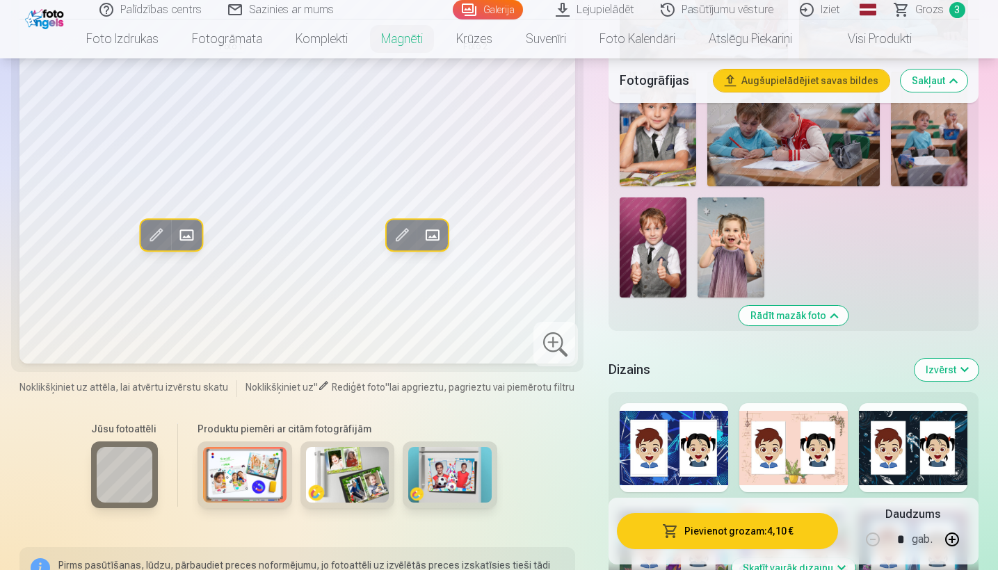
click at [736, 212] on img at bounding box center [731, 248] width 67 height 100
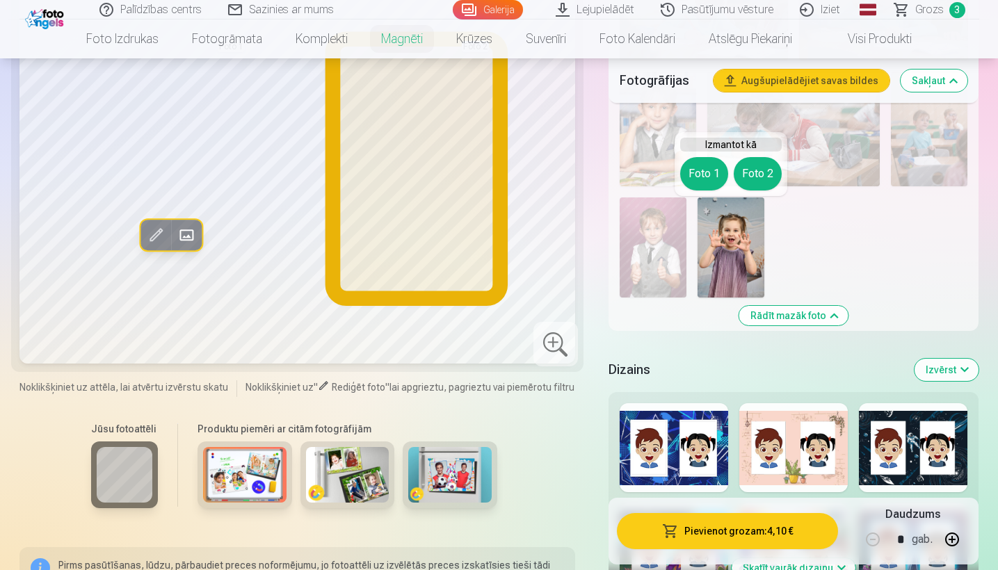
click at [750, 170] on button "Foto 2" at bounding box center [758, 173] width 48 height 33
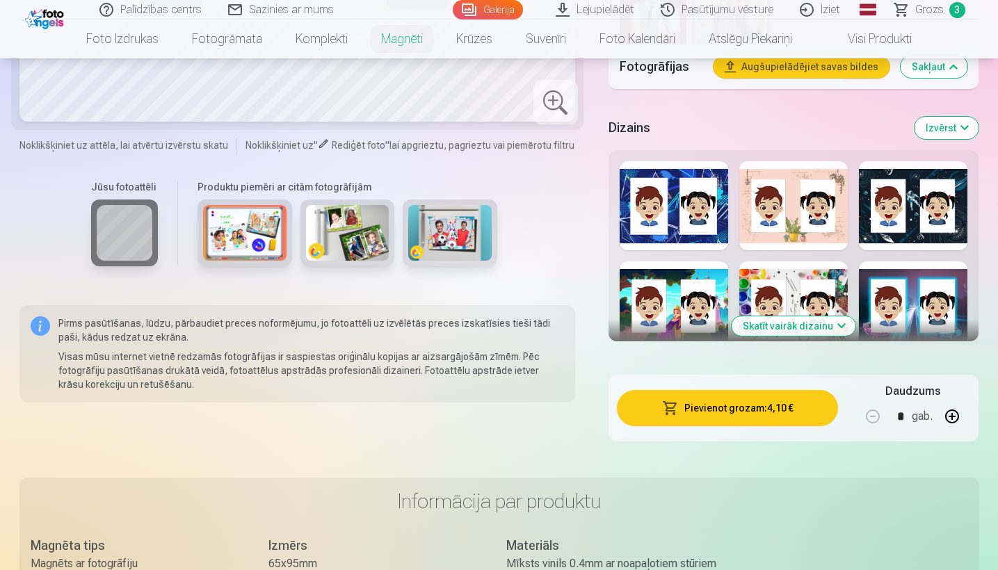
scroll to position [1845, 0]
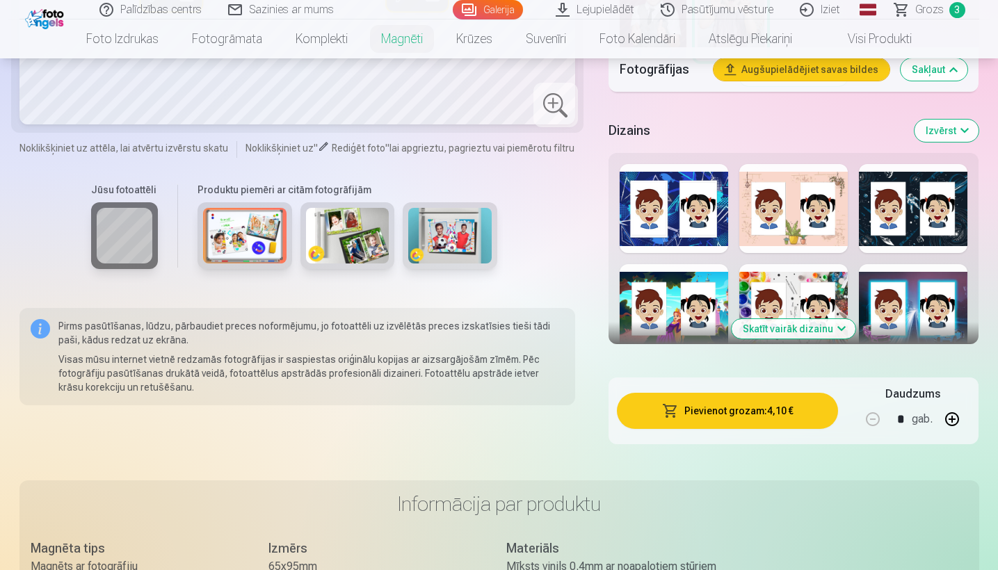
click at [755, 334] on button "Skatīt vairāk dizainu" at bounding box center [794, 328] width 124 height 19
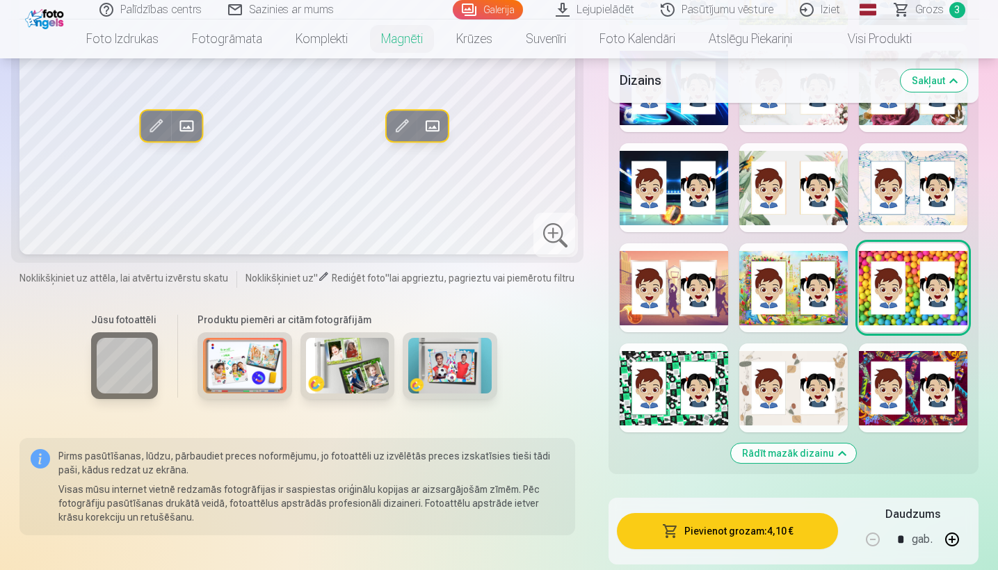
scroll to position [2568, 0]
click at [761, 373] on div at bounding box center [793, 387] width 109 height 89
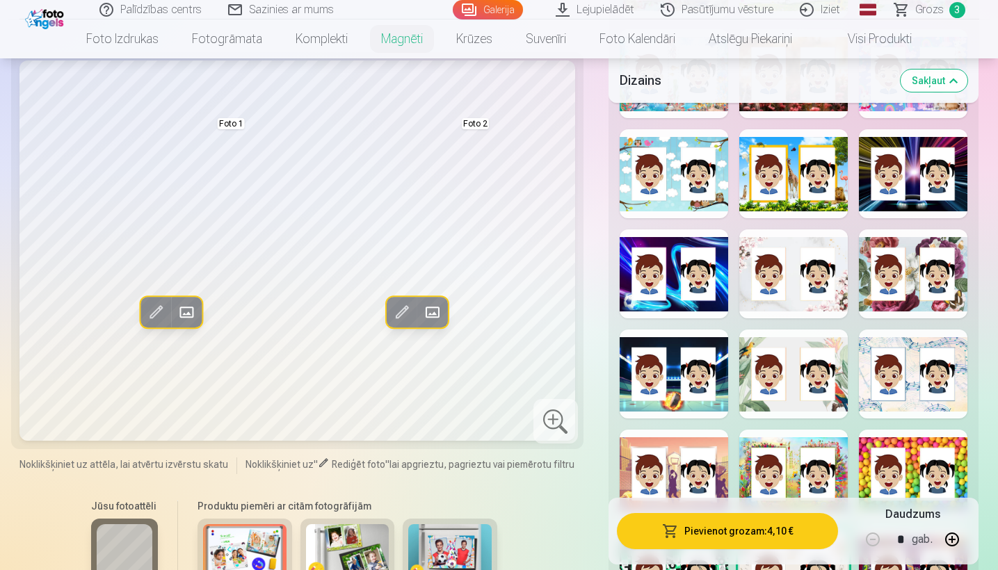
scroll to position [2378, 0]
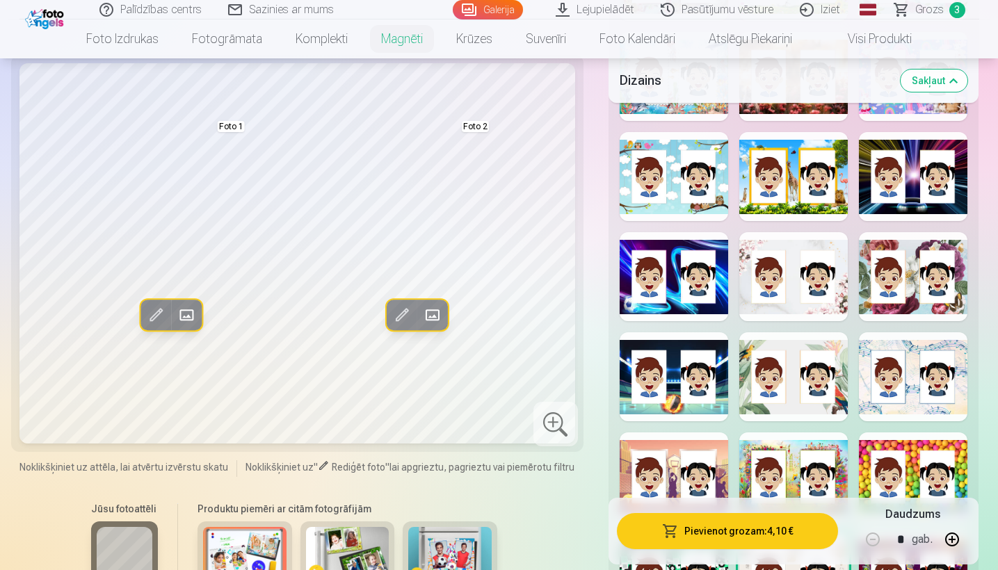
click at [803, 310] on div at bounding box center [793, 276] width 109 height 89
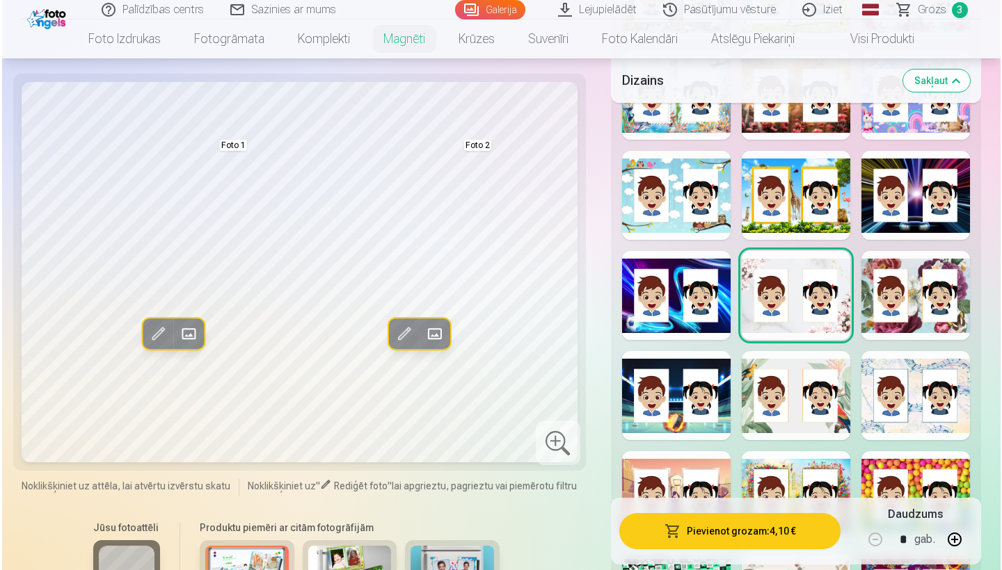
scroll to position [2361, 0]
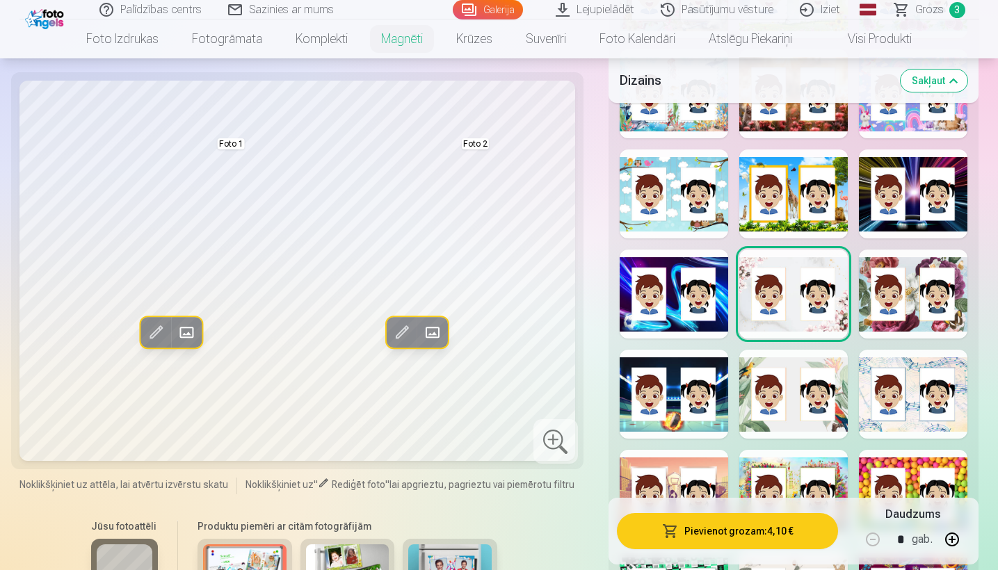
click at [774, 533] on button "Pievienot grozam : 4,10 €" at bounding box center [728, 531] width 222 height 36
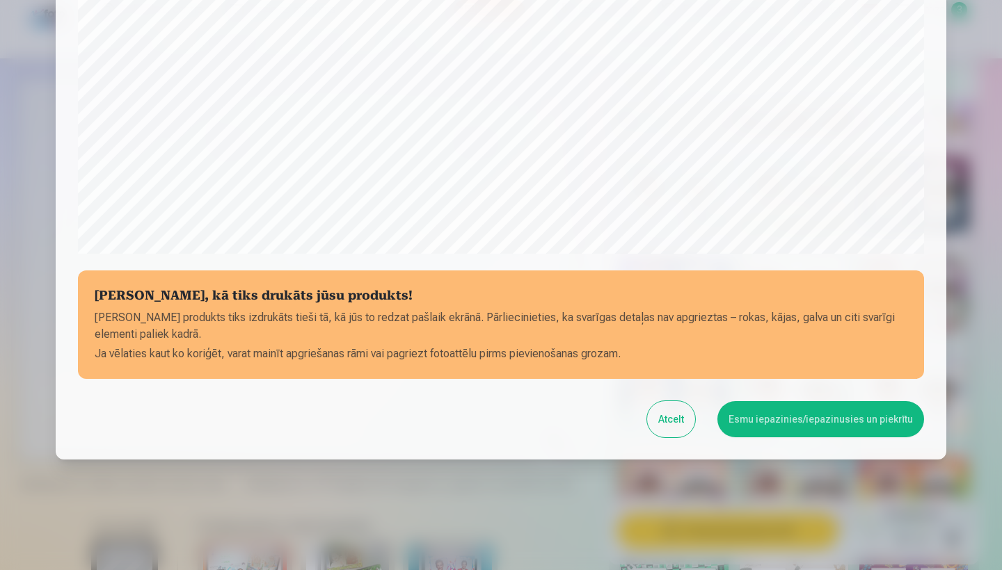
scroll to position [431, 0]
click at [771, 419] on button "Esmu iepazinies/iepazinusies un piekrītu" at bounding box center [820, 419] width 207 height 36
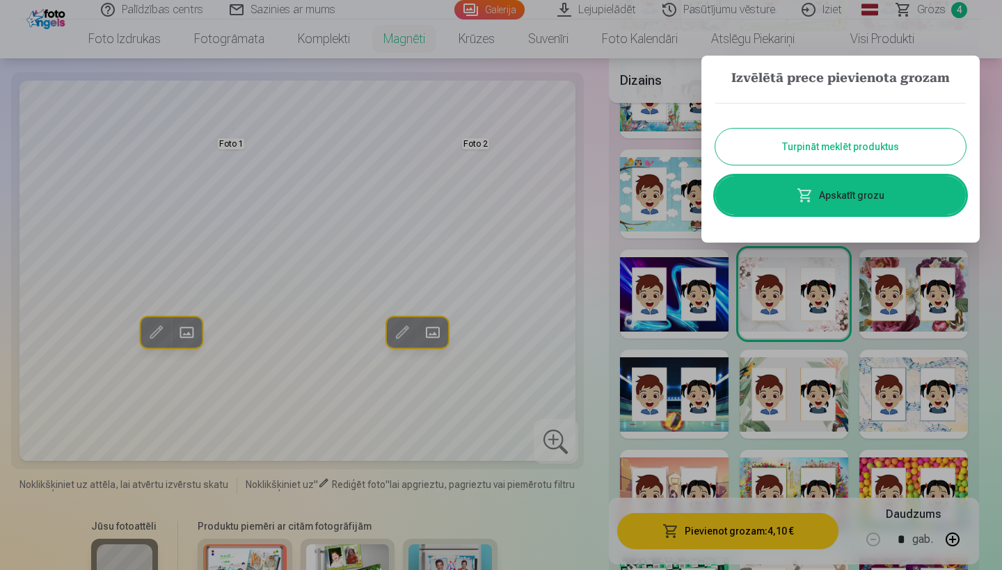
click at [803, 191] on span at bounding box center [804, 195] width 17 height 17
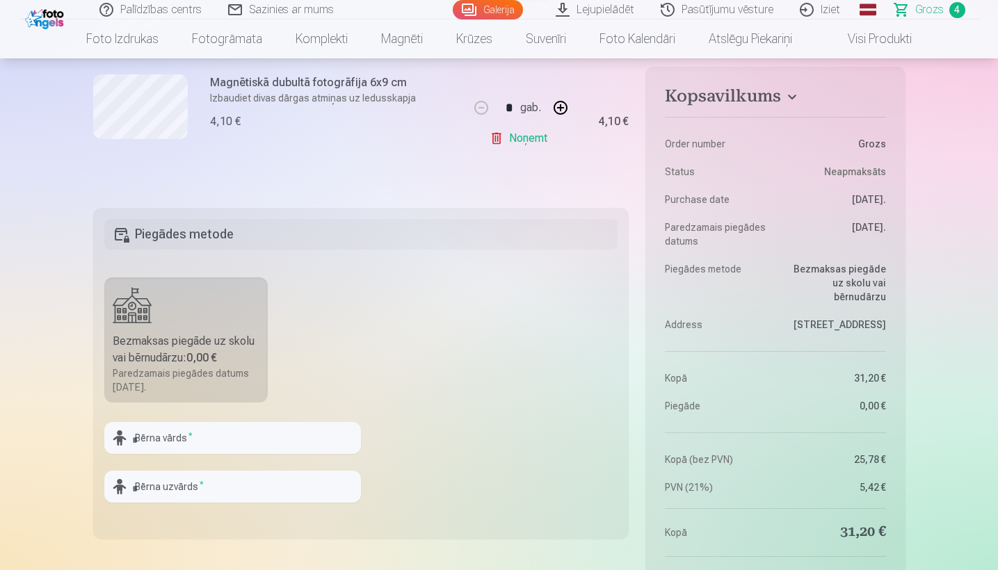
scroll to position [723, 0]
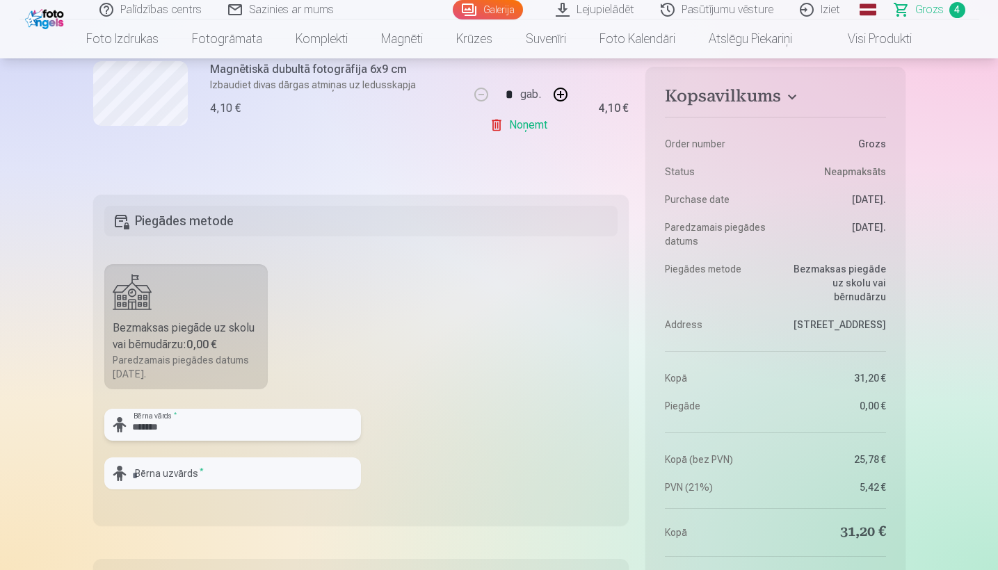
type input "*******"
type input "*********"
click at [481, 445] on fieldset "Piegādes metode Bezmaksas piegāde uz skolu vai bērnudārzu : 0,00 € Paredzamais …" at bounding box center [361, 360] width 536 height 331
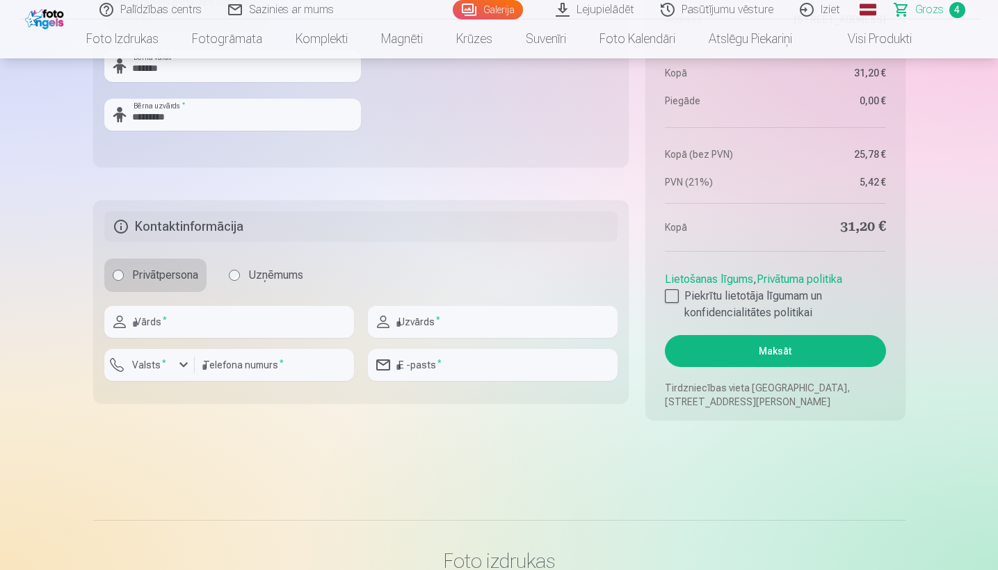
scroll to position [1084, 0]
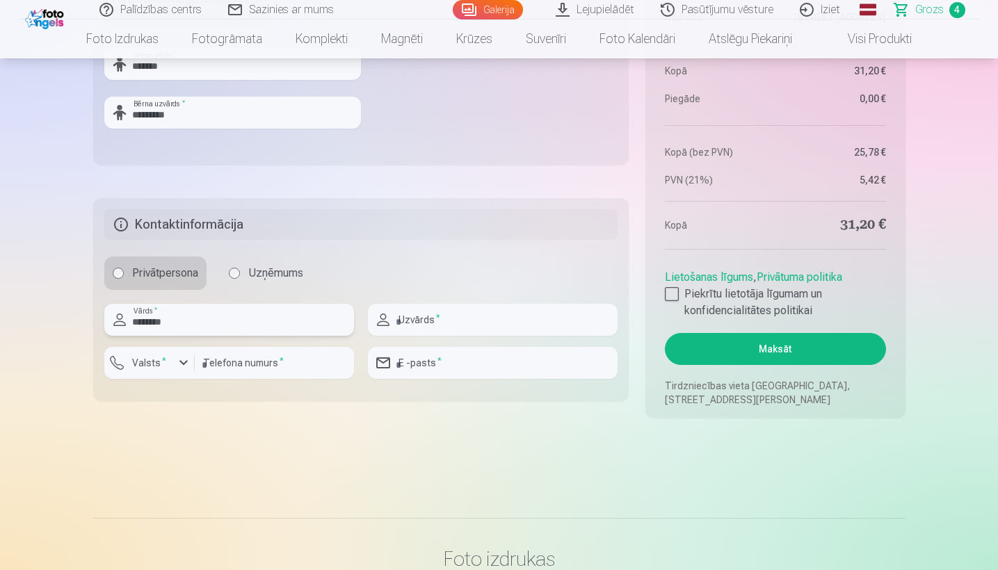
type input "********"
type input "*********"
click at [225, 371] on input "number" at bounding box center [274, 363] width 159 height 32
type input "********"
type input "**********"
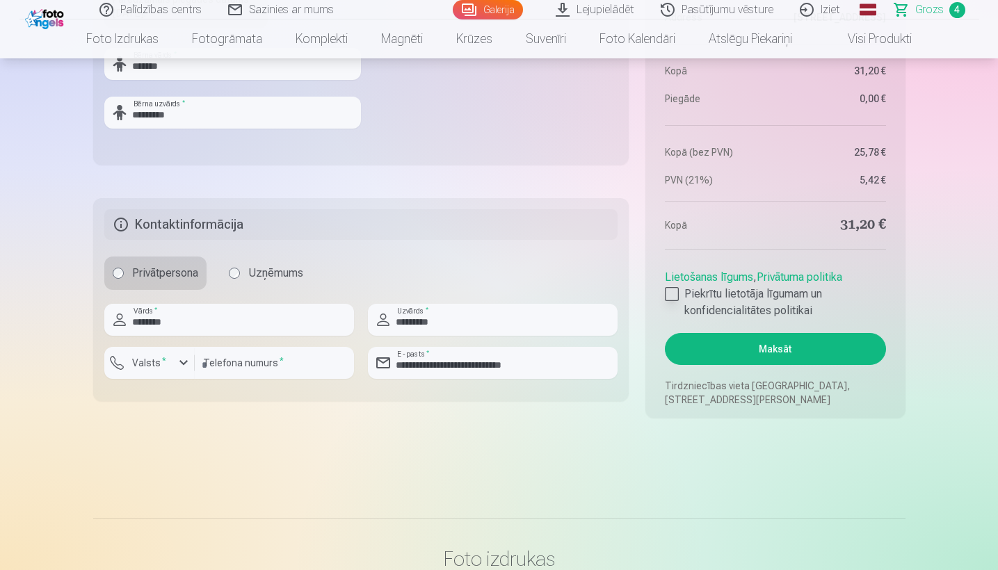
click at [668, 305] on label "Piekrītu lietotāja līgumam un konfidencialitātes politikai" at bounding box center [775, 302] width 221 height 33
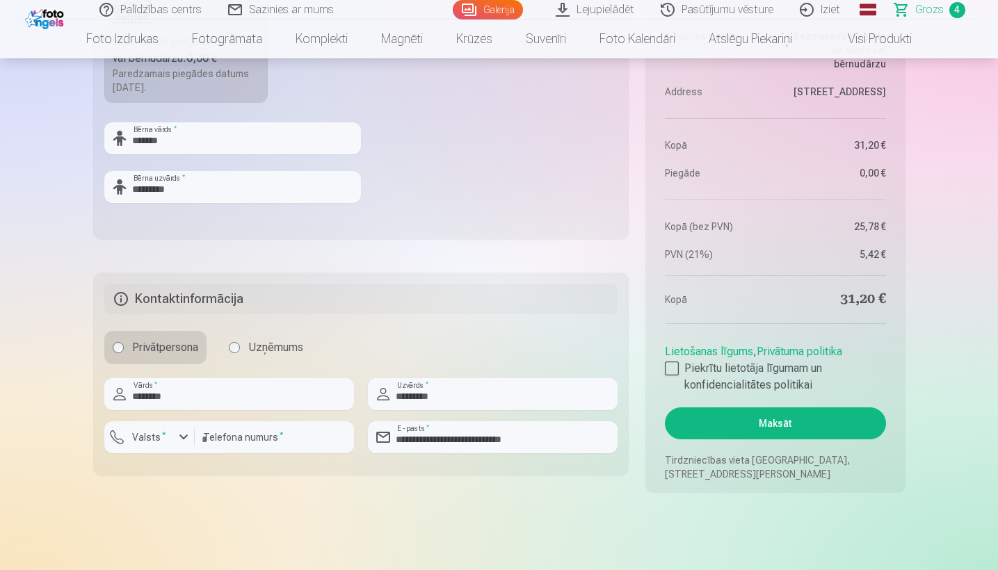
scroll to position [1008, 0]
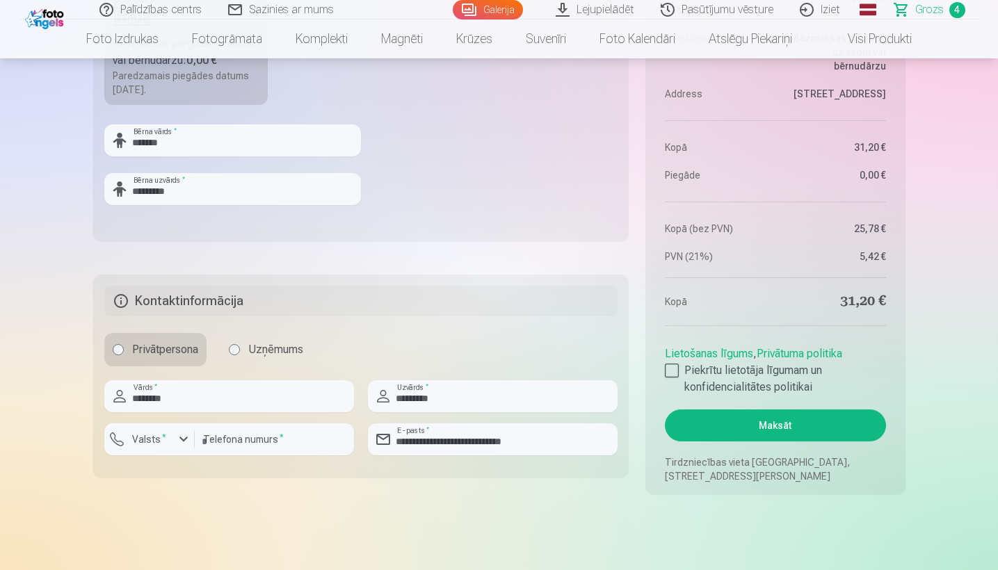
click at [742, 421] on button "Maksāt" at bounding box center [775, 426] width 221 height 32
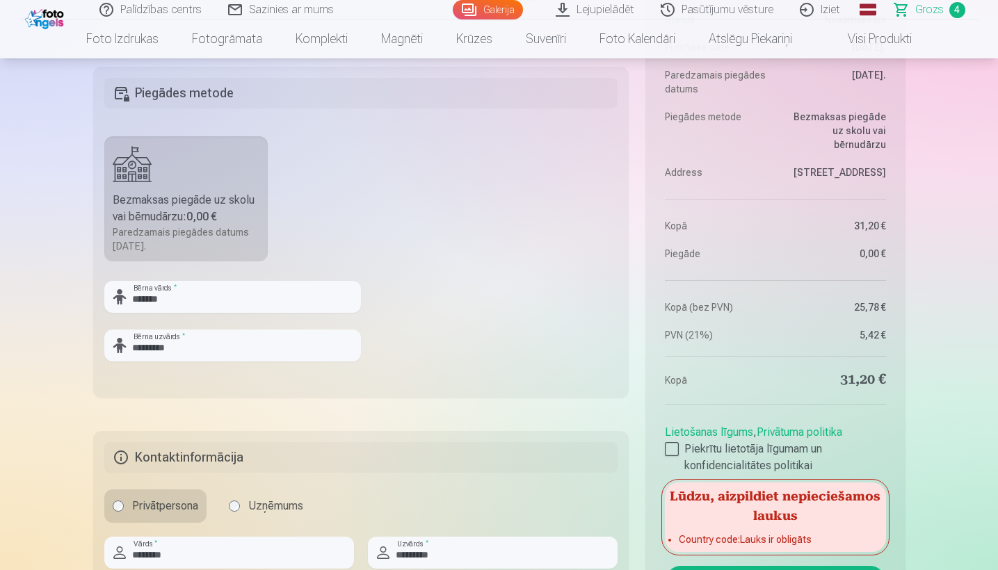
scroll to position [860, 0]
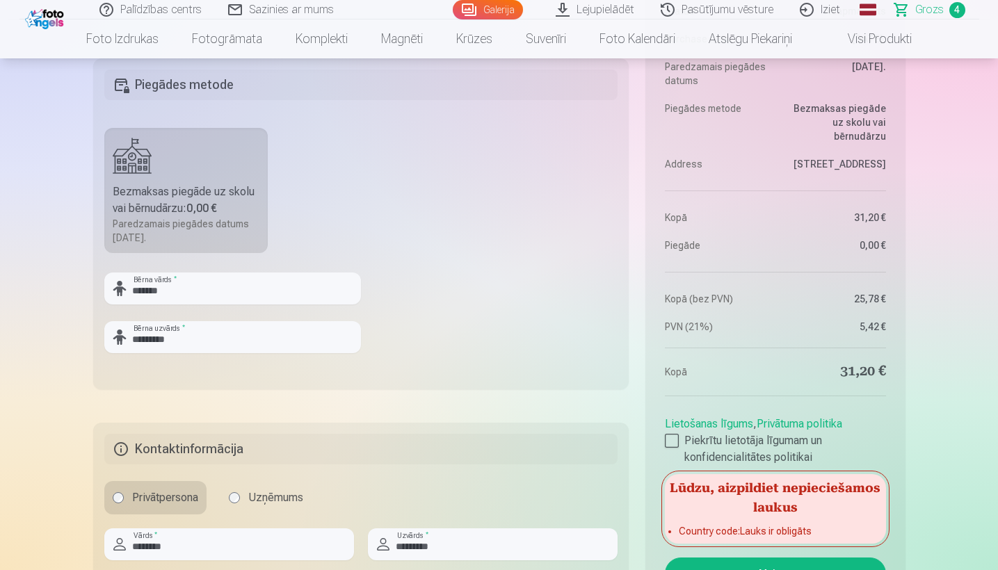
click at [93, 135] on fieldset "Piegādes metode Bezmaksas piegāde uz skolu vai bērnudārzu : 0,00 € Paredzamais …" at bounding box center [361, 223] width 536 height 331
click at [154, 206] on div "Bezmaksas piegāde uz skolu vai bērnudārzu : 0,00 €" at bounding box center [186, 200] width 147 height 33
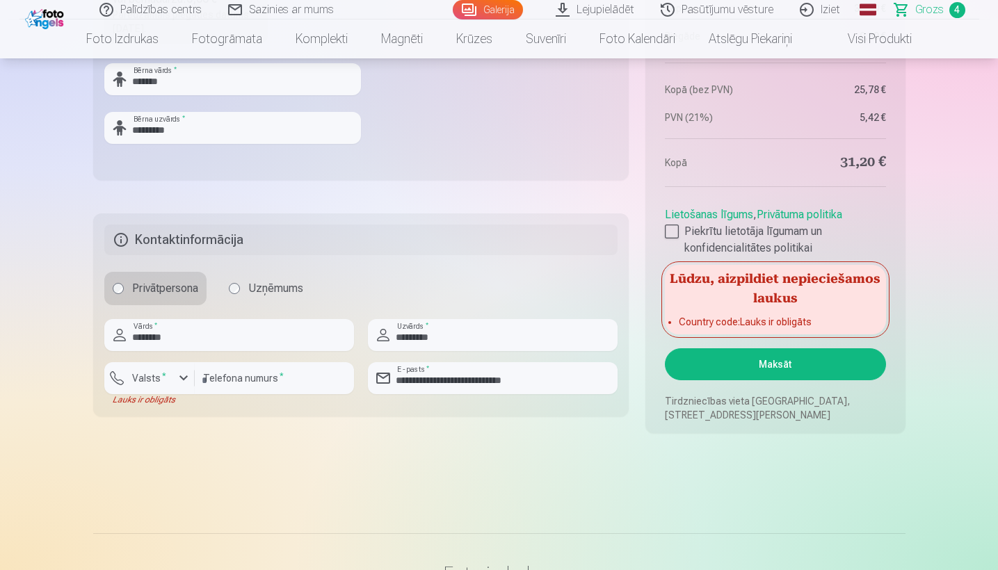
scroll to position [1071, 0]
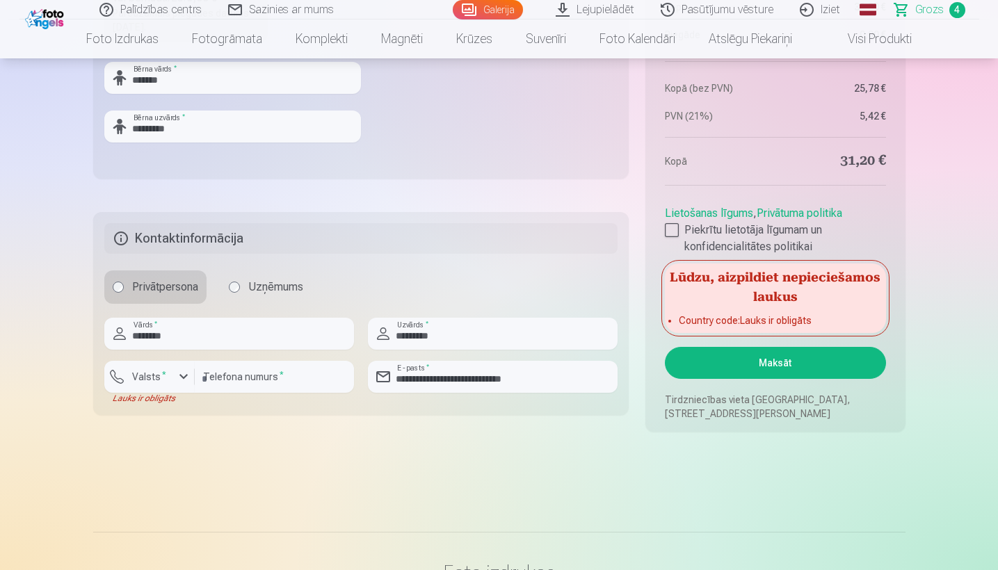
click at [180, 383] on div "button" at bounding box center [183, 377] width 17 height 17
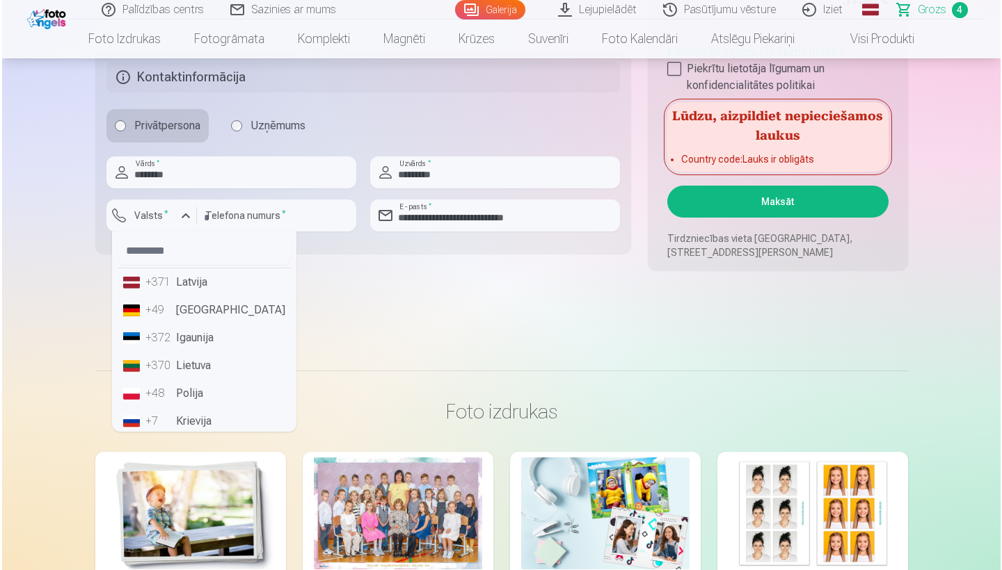
scroll to position [1264, 0]
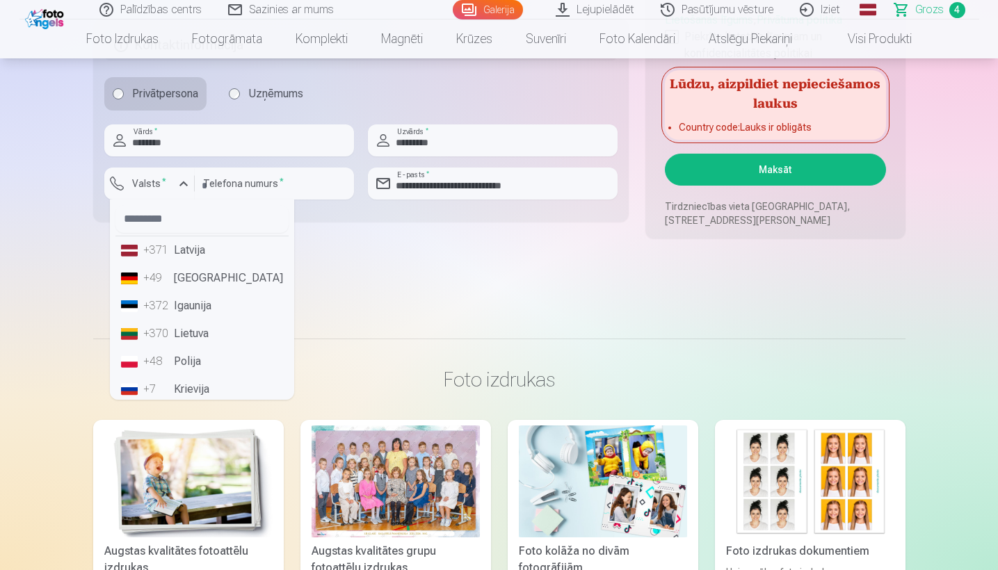
click at [177, 260] on li "+371 Latvija" at bounding box center [201, 251] width 173 height 28
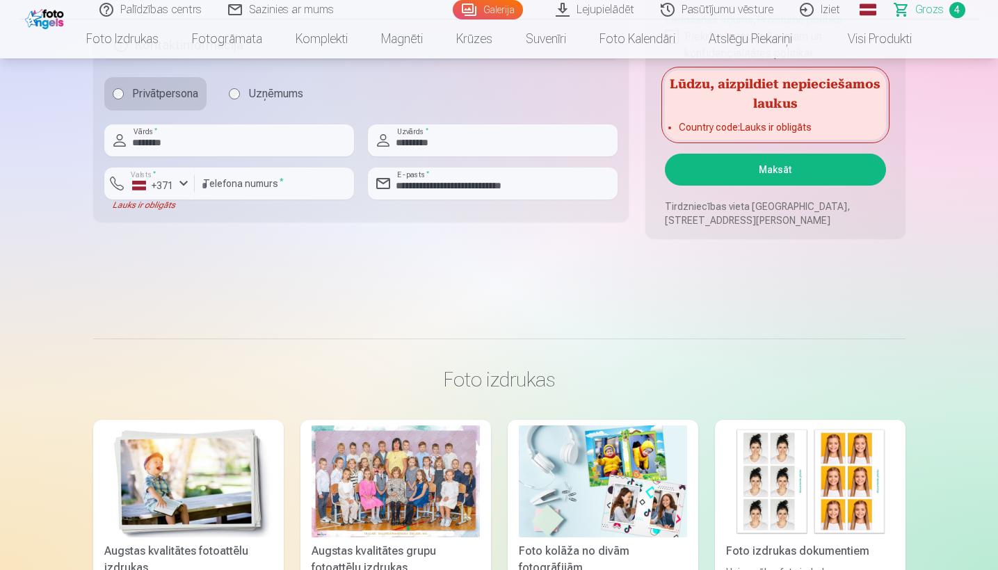
click at [751, 168] on button "Maksāt" at bounding box center [775, 170] width 221 height 32
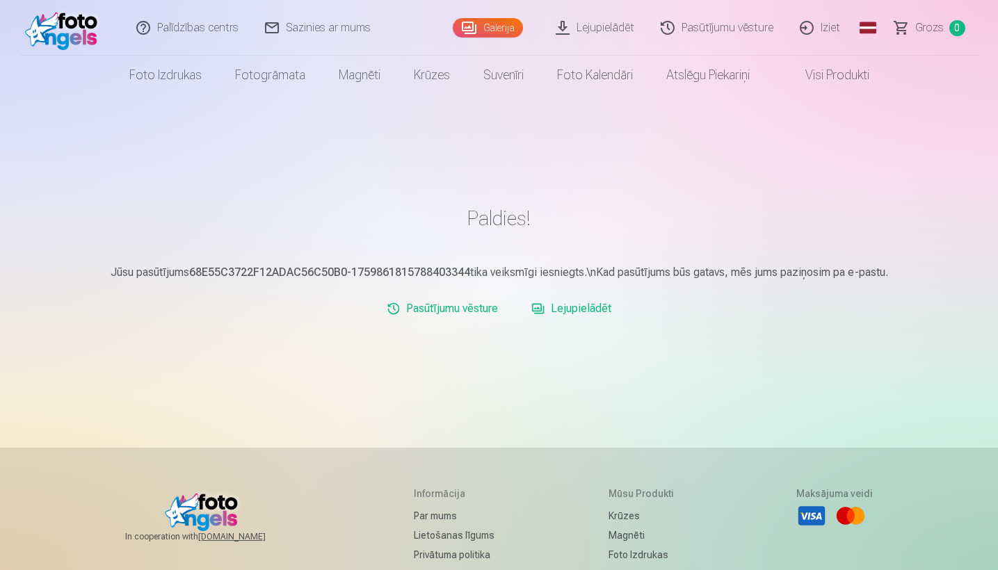
click at [586, 313] on link "Lejupielādēt" at bounding box center [571, 309] width 91 height 28
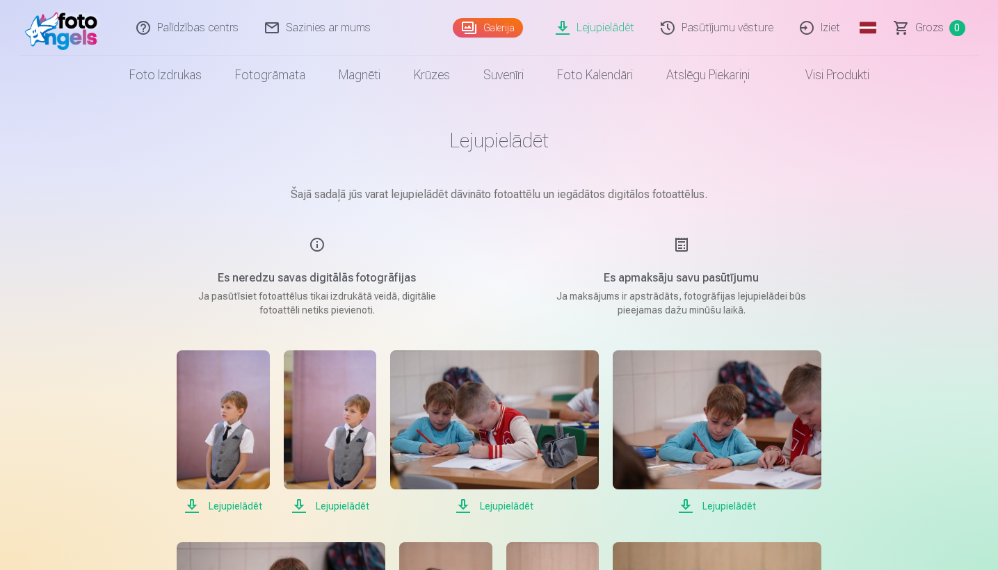
click at [230, 498] on span "Lejupielādēt" at bounding box center [223, 506] width 93 height 17
click at [313, 498] on span "Lejupielādēt" at bounding box center [330, 506] width 93 height 17
click at [390, 498] on span "Lejupielādēt" at bounding box center [494, 506] width 209 height 17
click at [613, 498] on span "Lejupielādēt" at bounding box center [717, 506] width 209 height 17
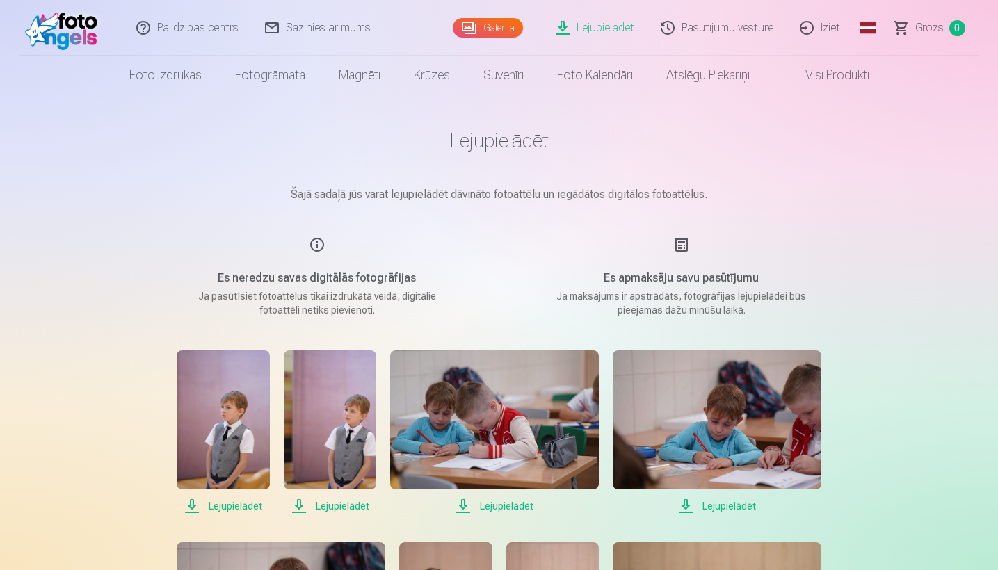
click at [229, 498] on span "Lejupielādēt" at bounding box center [223, 506] width 93 height 17
